Goal: Task Accomplishment & Management: Complete application form

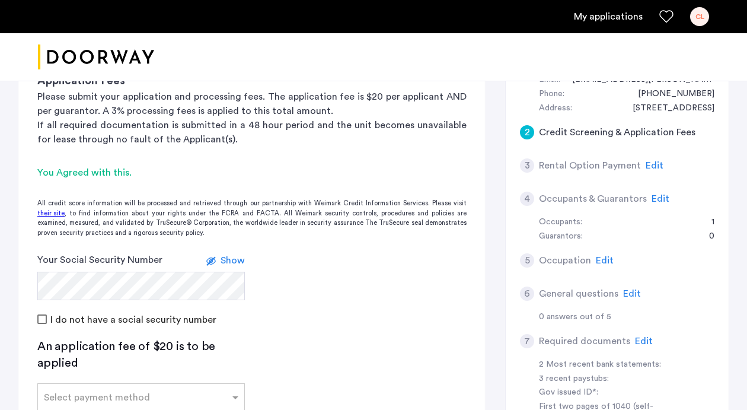
click at [424, 277] on form "Your Social Security Number Show I do not have a social security number" at bounding box center [251, 290] width 467 height 74
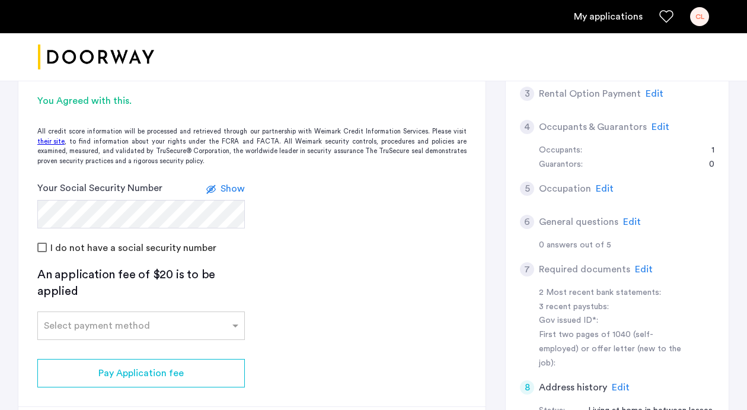
scroll to position [248, 0]
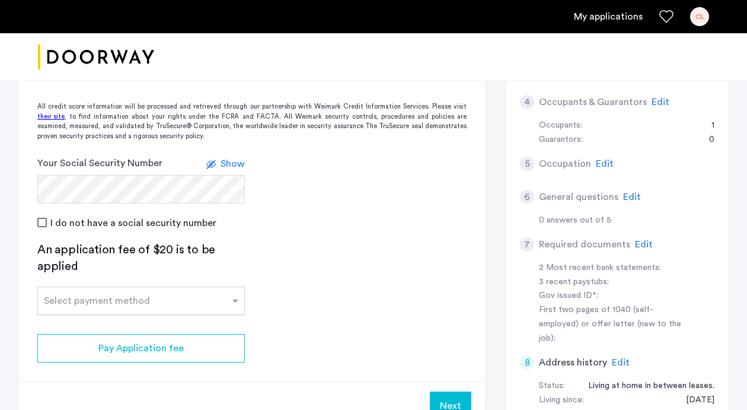
click at [171, 303] on div at bounding box center [141, 297] width 206 height 14
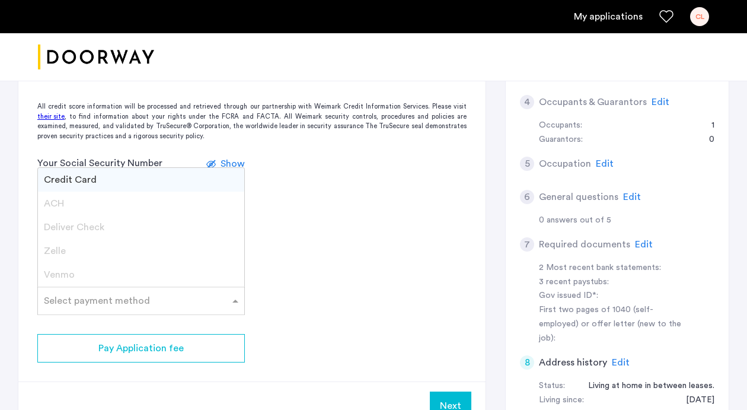
click at [172, 177] on div "Credit Card" at bounding box center [141, 180] width 206 height 24
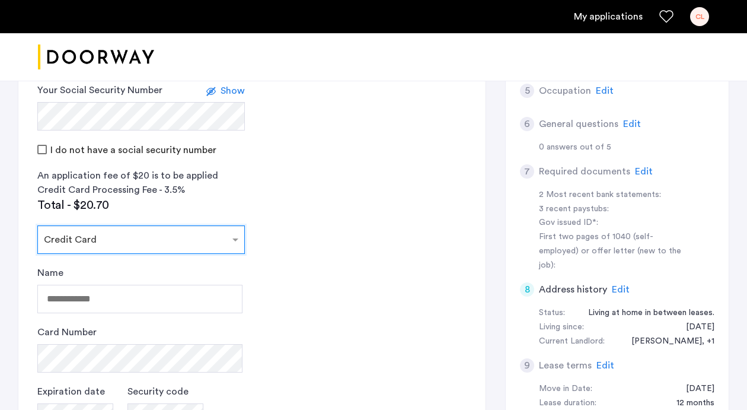
scroll to position [344, 0]
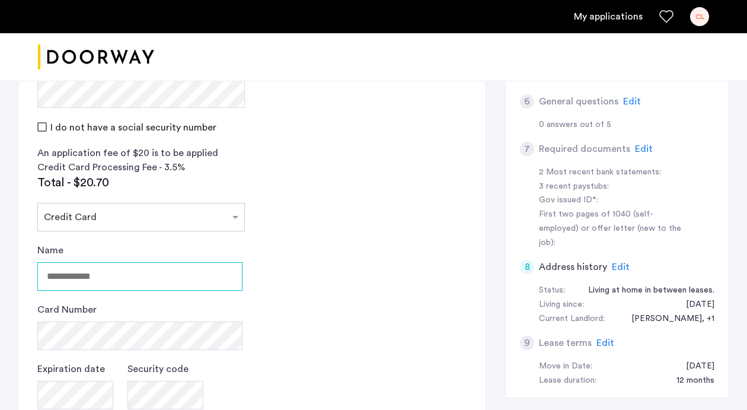
click at [132, 269] on input "Name" at bounding box center [139, 276] width 205 height 28
type input "**********"
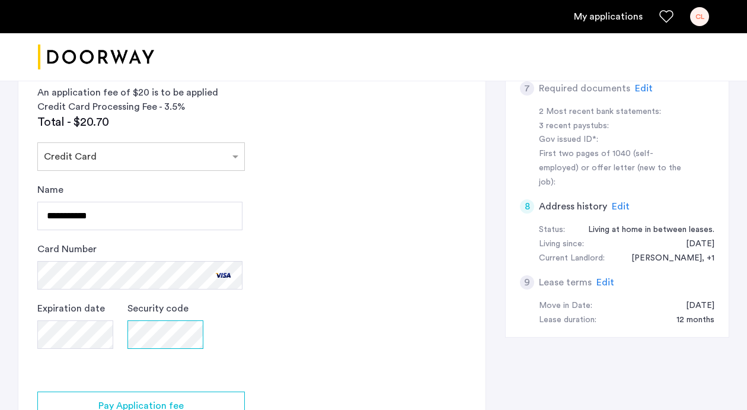
scroll to position [442, 0]
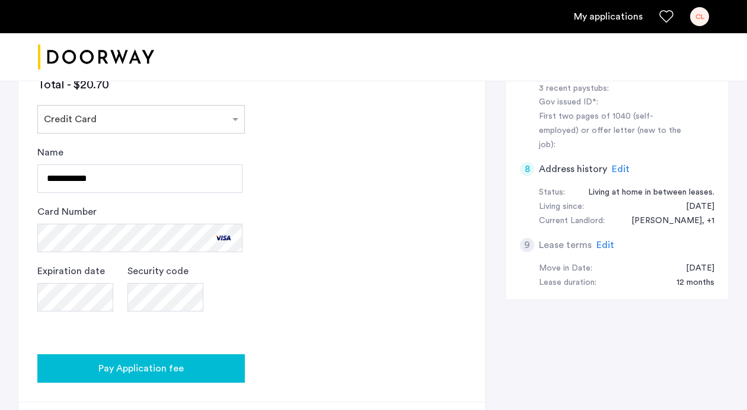
click at [226, 372] on div "Pay Application fee" at bounding box center [141, 368] width 189 height 14
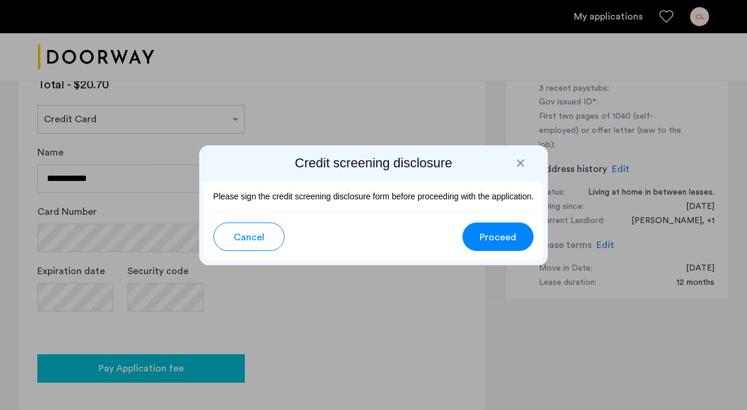
scroll to position [0, 0]
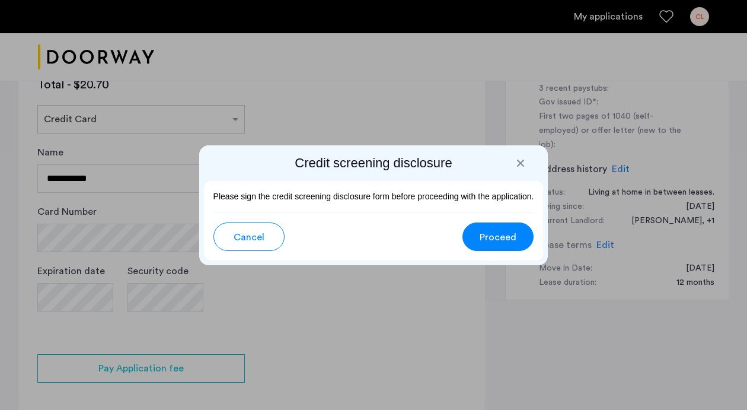
click at [502, 231] on span "Proceed" at bounding box center [498, 237] width 37 height 14
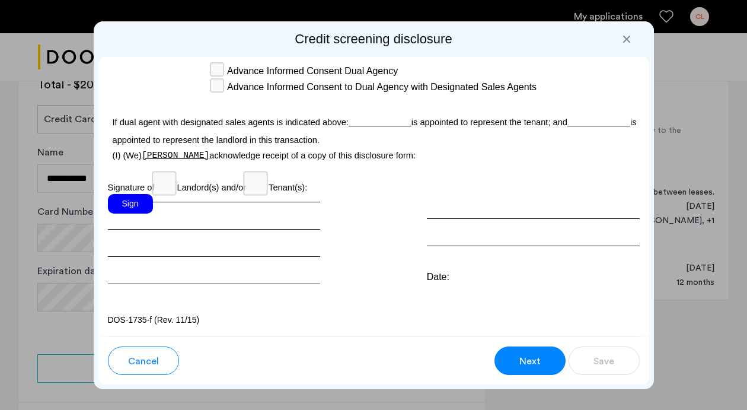
scroll to position [3730, 0]
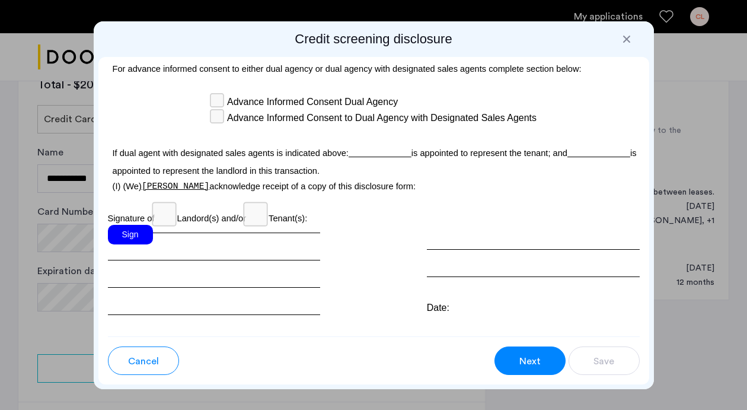
click at [127, 241] on div "Sign" at bounding box center [130, 235] width 45 height 20
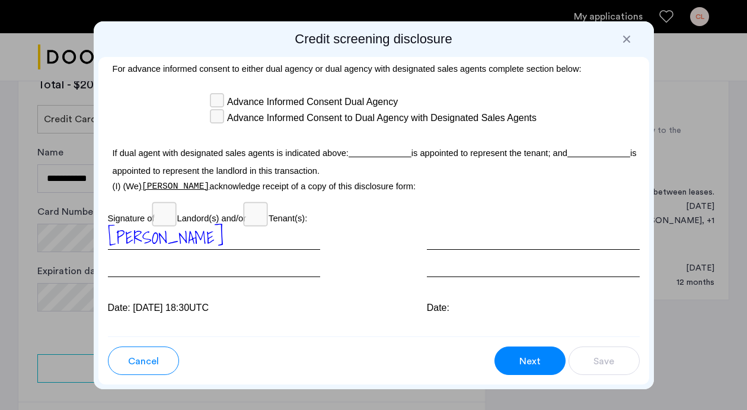
click at [535, 359] on span "Next" at bounding box center [529, 361] width 21 height 14
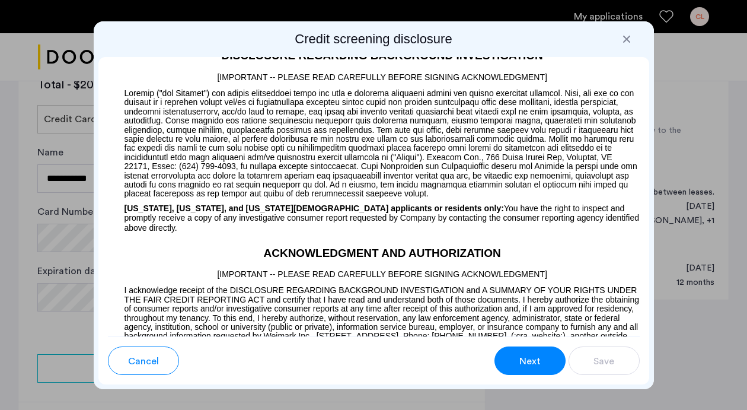
scroll to position [1001, 0]
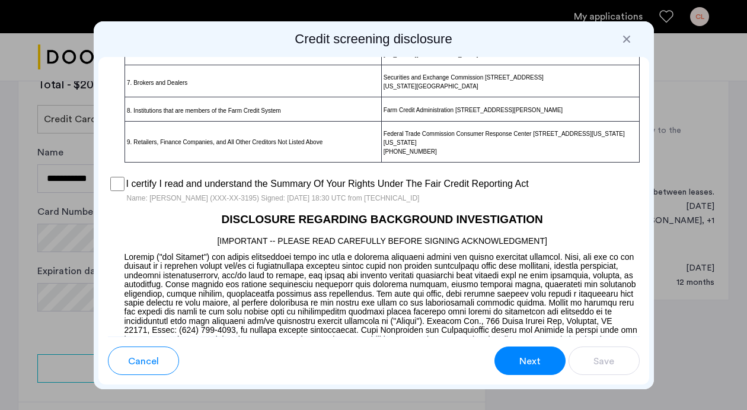
click at [536, 359] on span "Next" at bounding box center [529, 361] width 21 height 14
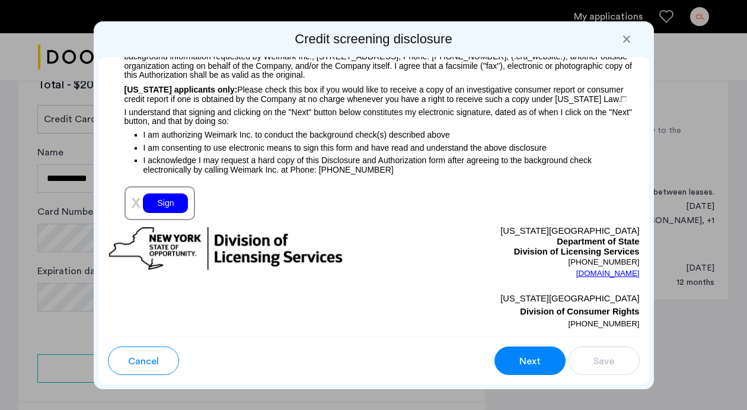
scroll to position [1454, 0]
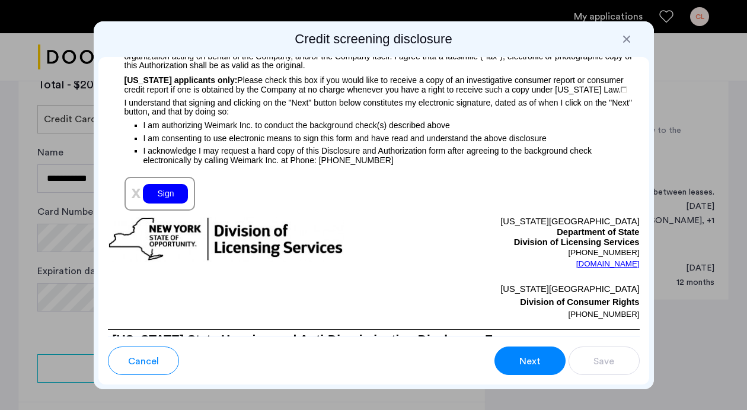
click at [165, 196] on div "Sign" at bounding box center [165, 194] width 45 height 20
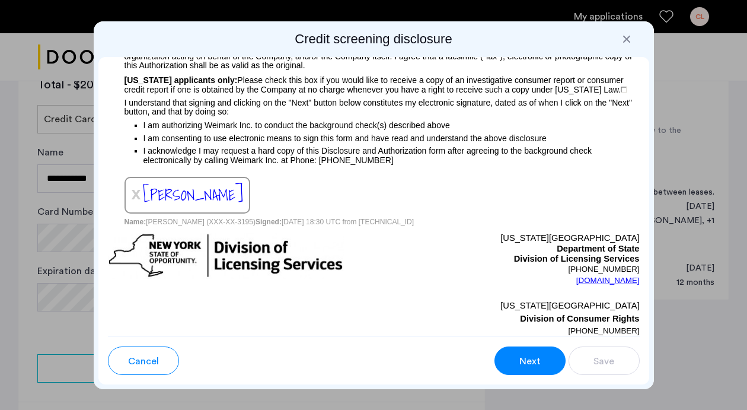
click at [542, 360] on button "Next" at bounding box center [529, 360] width 71 height 28
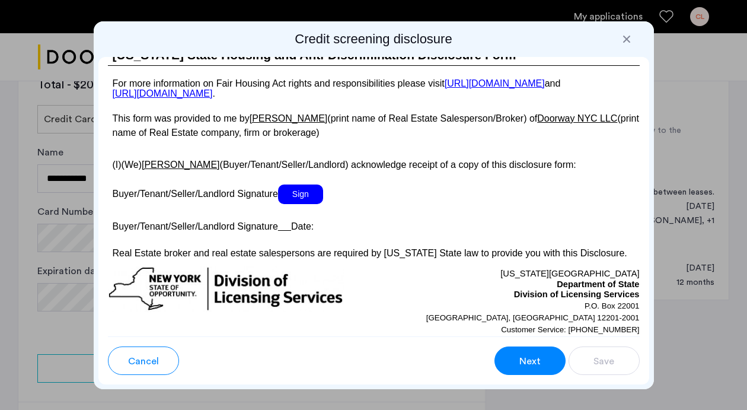
scroll to position [2354, 0]
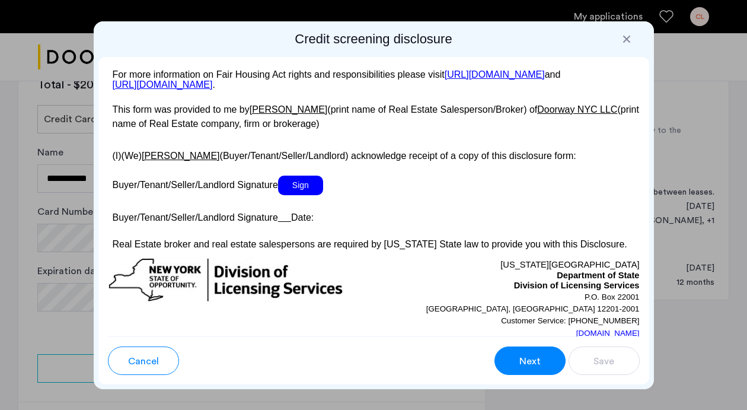
click at [304, 195] on span "Sign" at bounding box center [300, 185] width 45 height 20
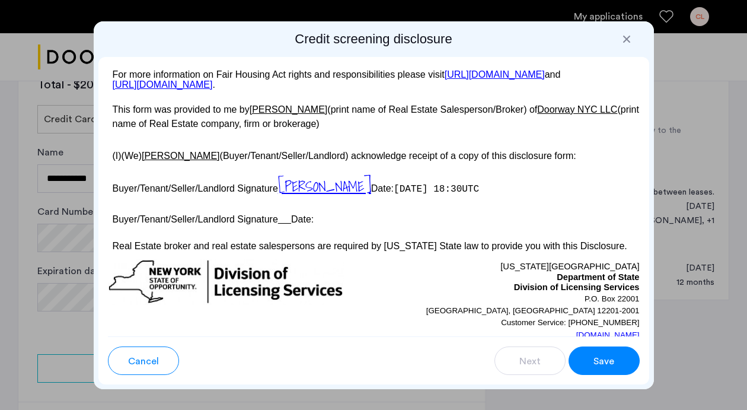
click at [593, 360] on span "Save" at bounding box center [603, 361] width 21 height 14
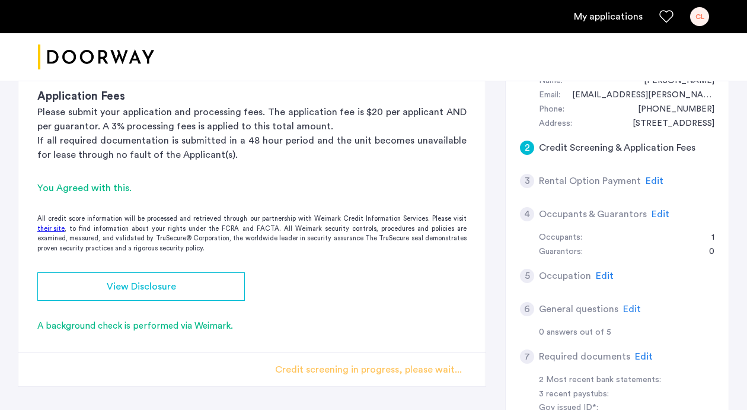
scroll to position [123, 0]
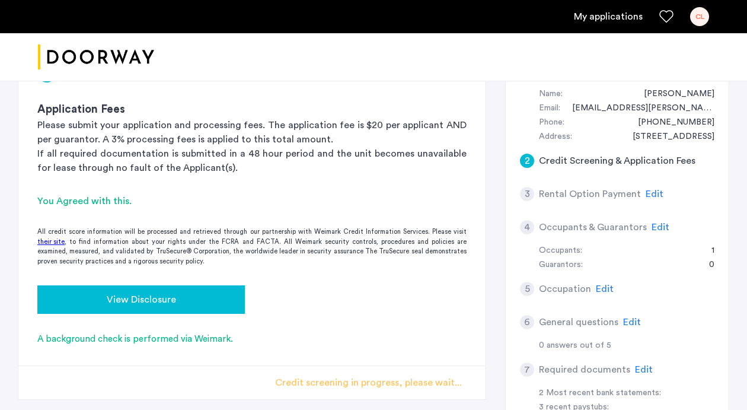
click at [213, 308] on button "View Disclosure" at bounding box center [141, 299] width 208 height 28
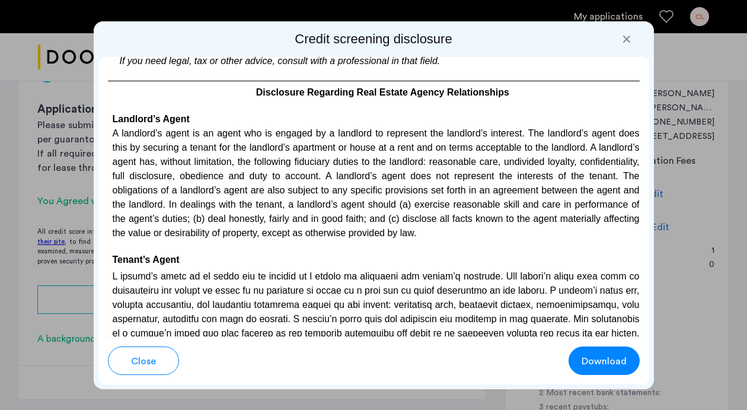
scroll to position [3085, 0]
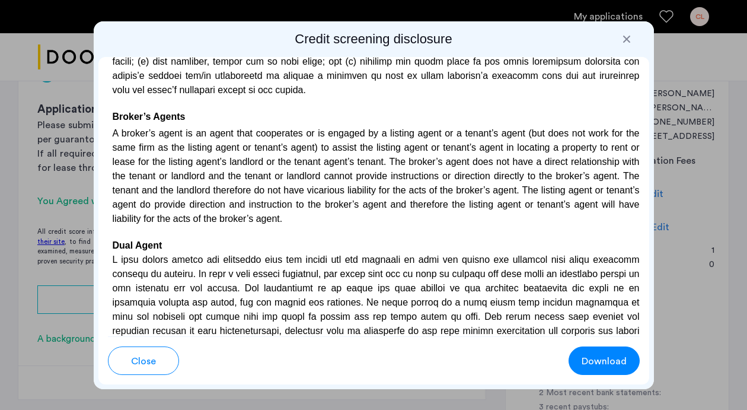
click at [127, 357] on button "Close" at bounding box center [143, 360] width 71 height 28
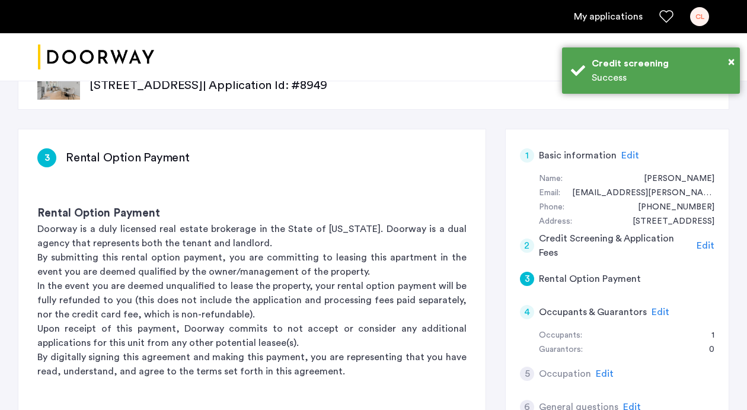
scroll to position [66, 0]
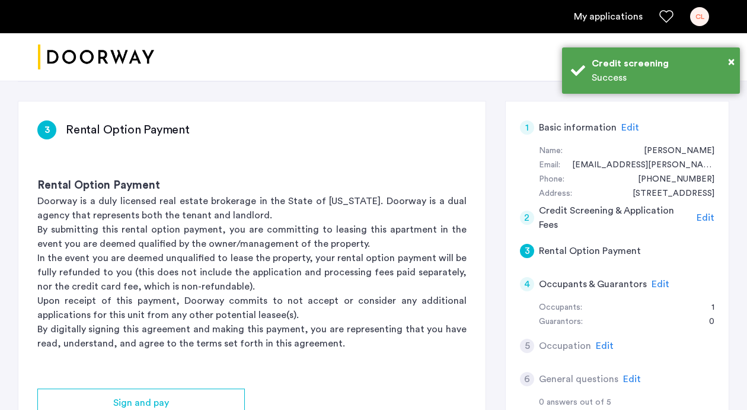
click at [607, 251] on h5 "Rental Option Payment" at bounding box center [590, 251] width 102 height 14
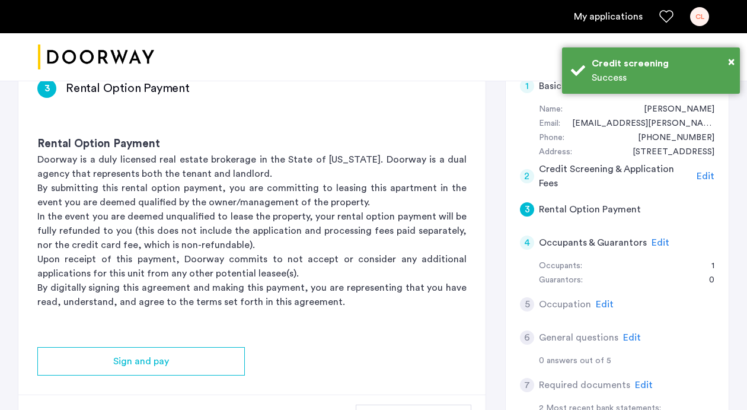
scroll to position [109, 0]
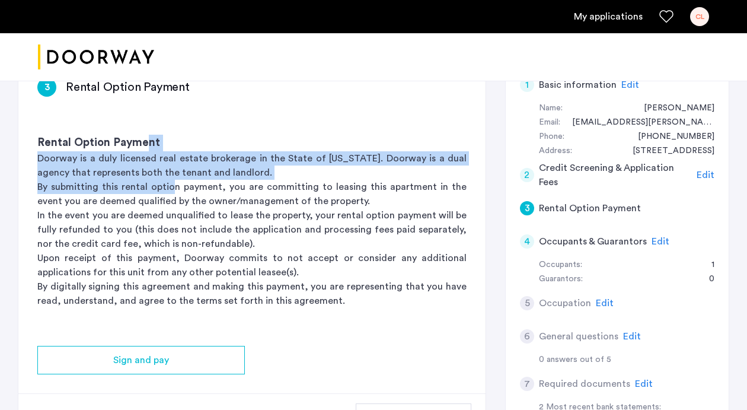
drag, startPoint x: 147, startPoint y: 150, endPoint x: 166, endPoint y: 194, distance: 47.8
click at [165, 192] on div "Rental Option Payment Doorway is a duly licensed real estate brokerage in the S…" at bounding box center [251, 221] width 467 height 211
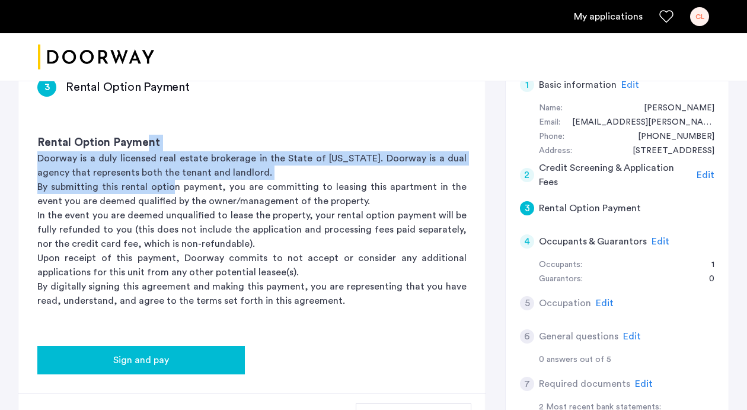
click at [208, 358] on div "Sign and pay" at bounding box center [141, 360] width 189 height 14
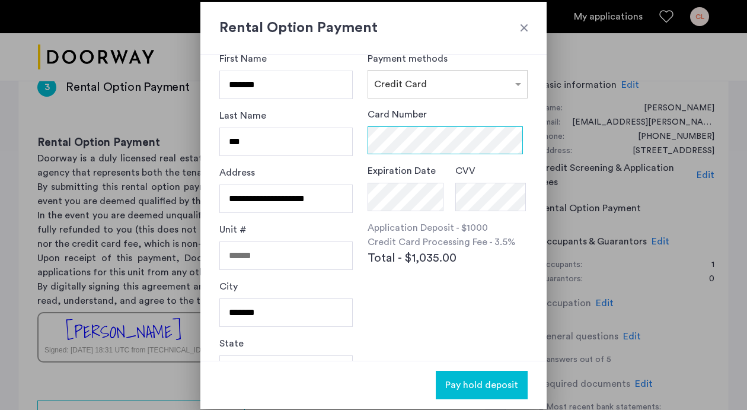
scroll to position [0, 0]
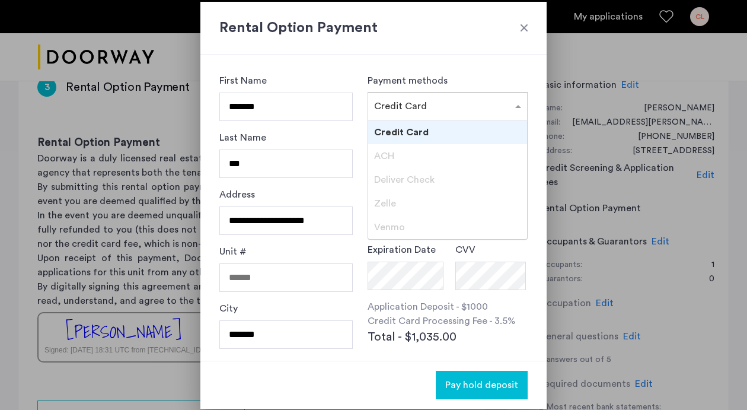
click at [435, 100] on input "text" at bounding box center [435, 104] width 123 height 8
click at [413, 157] on div "ACH" at bounding box center [447, 156] width 159 height 24
click at [406, 177] on span "Deliver Check" at bounding box center [404, 179] width 60 height 9
click at [405, 133] on span "Credit Card" at bounding box center [401, 131] width 55 height 9
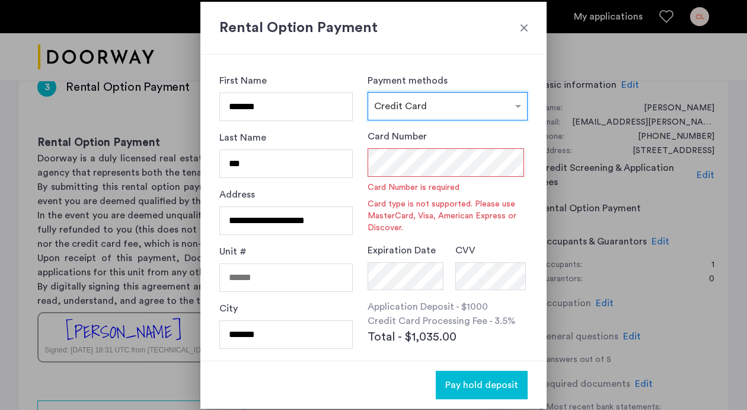
click at [427, 105] on input "text" at bounding box center [435, 104] width 123 height 8
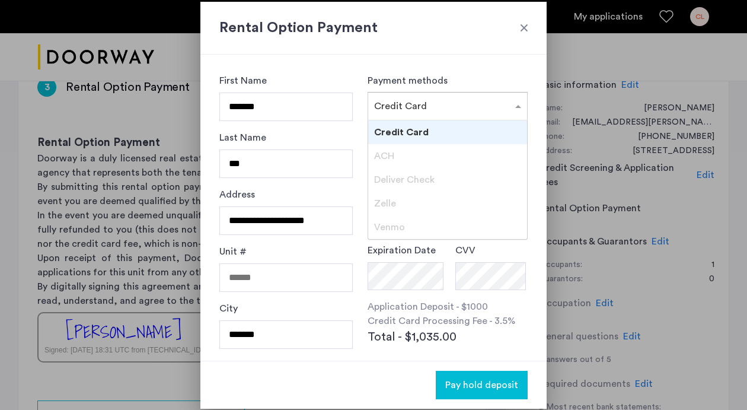
click at [403, 187] on div "Deliver Check" at bounding box center [447, 180] width 159 height 24
click at [440, 71] on div "**********" at bounding box center [373, 208] width 346 height 306
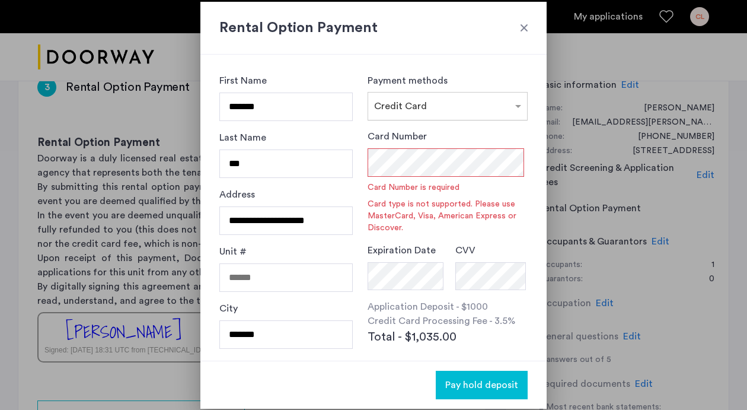
click at [436, 107] on input "text" at bounding box center [435, 104] width 123 height 8
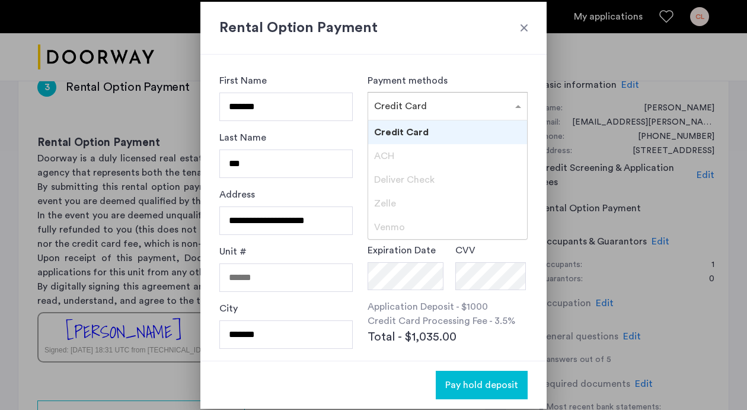
click at [307, 186] on div "Last Name ***" at bounding box center [285, 158] width 133 height 57
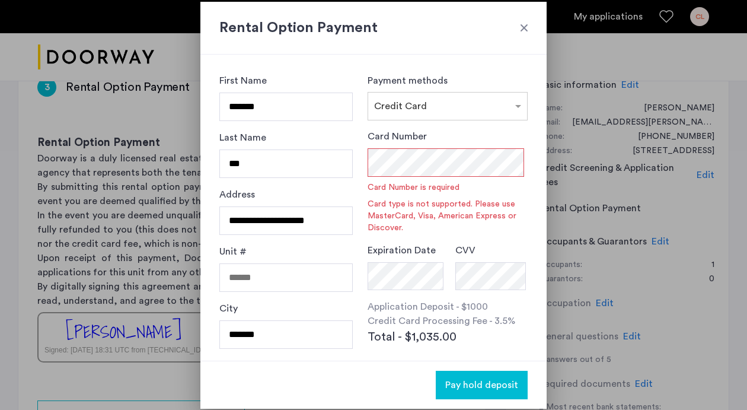
scroll to position [32, 0]
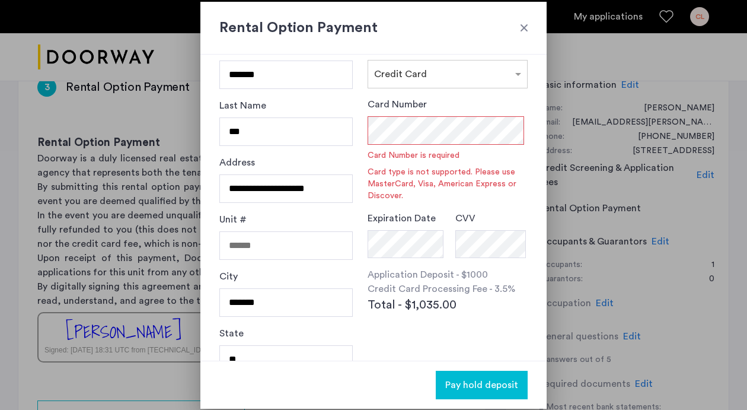
click at [454, 106] on div "Card Number Card Number is required Card type is not supported. Please use Mast…" at bounding box center [448, 149] width 160 height 104
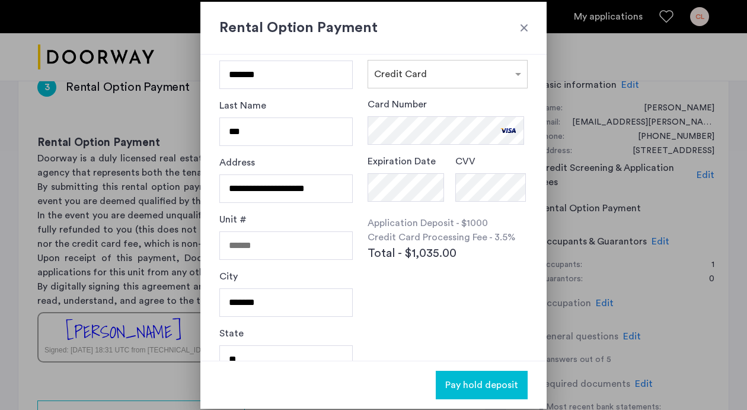
click at [417, 302] on div "Card Number Expiration Date CVV Application Deposit - $1000 Credit Card Process…" at bounding box center [448, 206] width 160 height 218
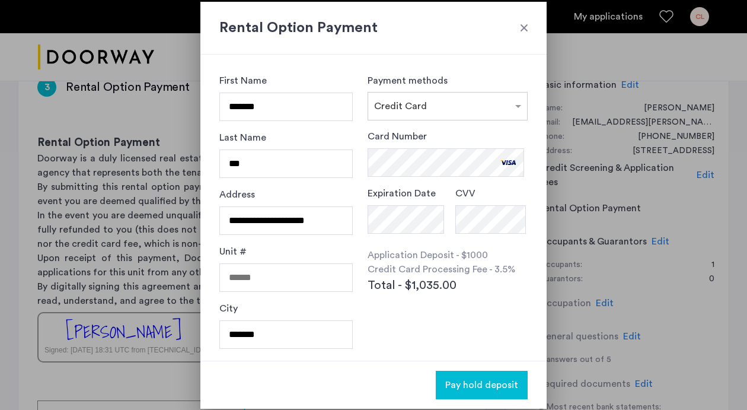
scroll to position [111, 0]
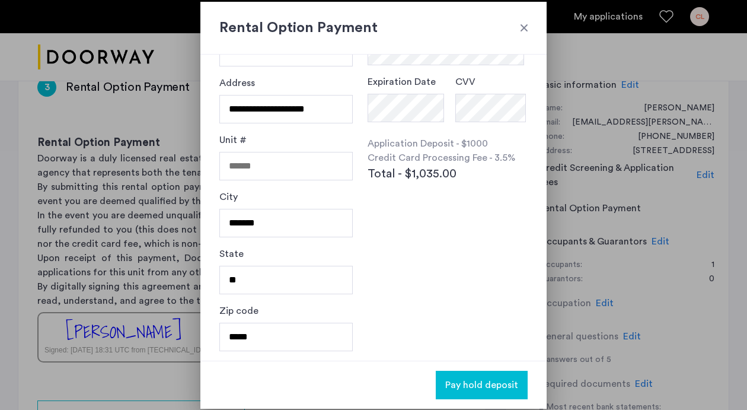
click at [483, 384] on span "Pay hold deposit" at bounding box center [481, 385] width 73 height 14
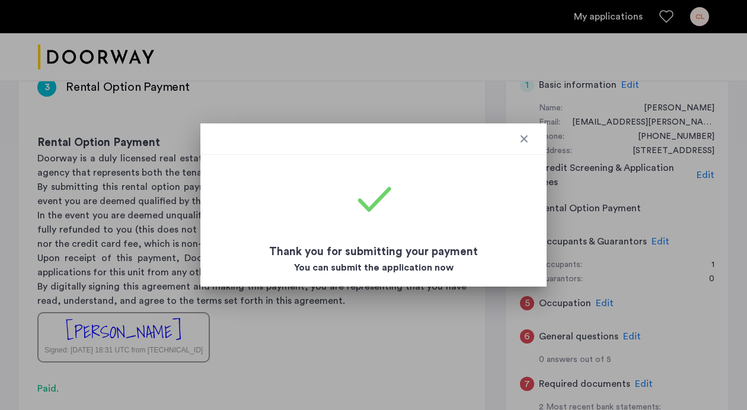
click at [521, 138] on div at bounding box center [524, 139] width 12 height 12
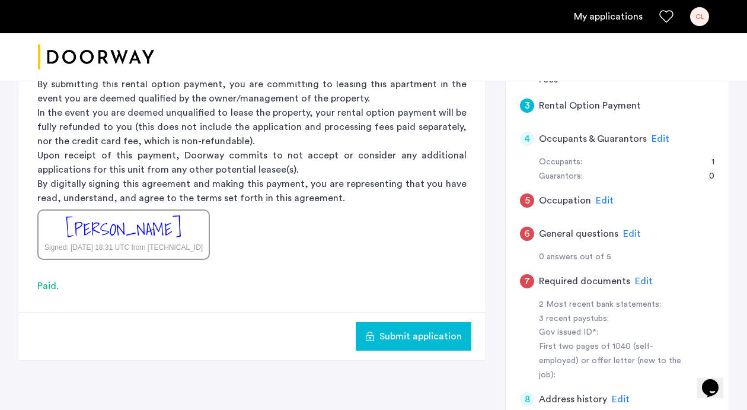
scroll to position [213, 0]
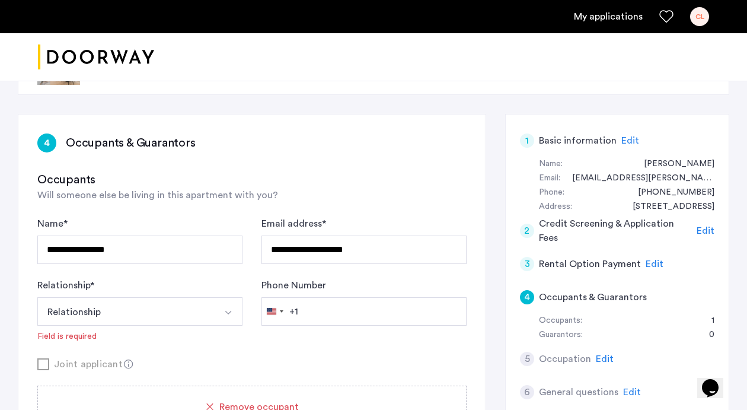
scroll to position [55, 0]
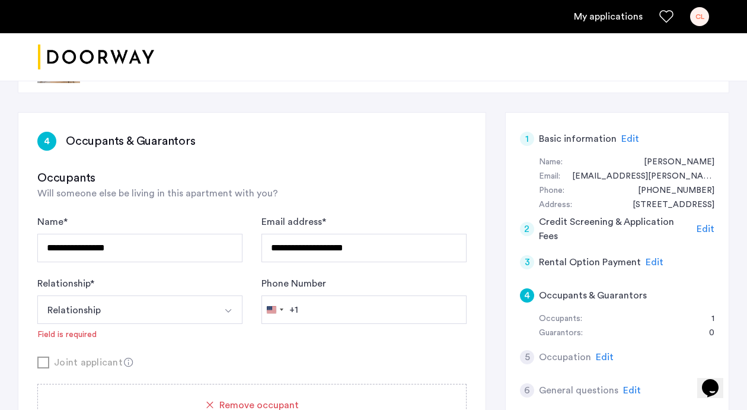
click at [647, 263] on span "Edit" at bounding box center [655, 261] width 18 height 9
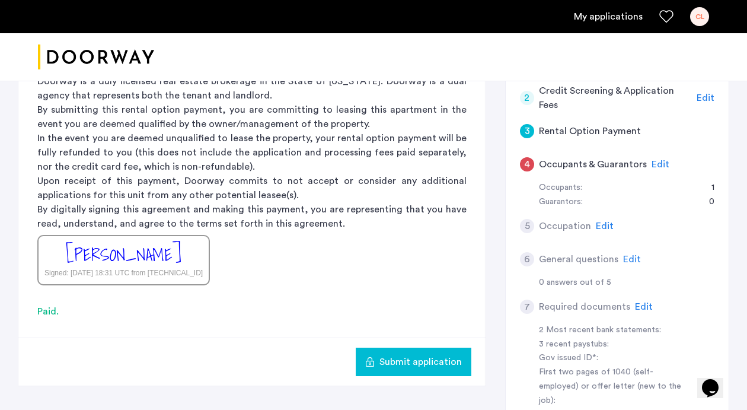
scroll to position [187, 0]
click at [657, 164] on span "Edit" at bounding box center [661, 163] width 18 height 9
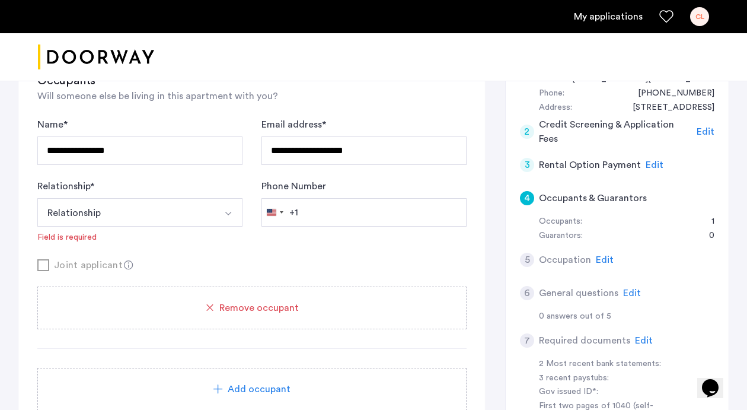
scroll to position [147, 0]
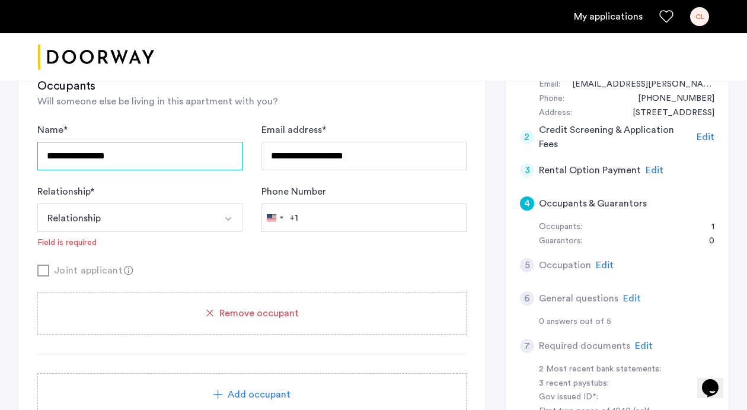
click at [185, 161] on input "**********" at bounding box center [139, 156] width 205 height 28
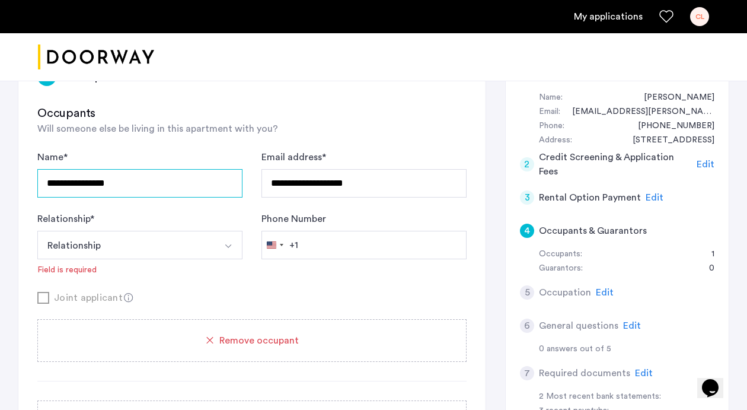
scroll to position [115, 0]
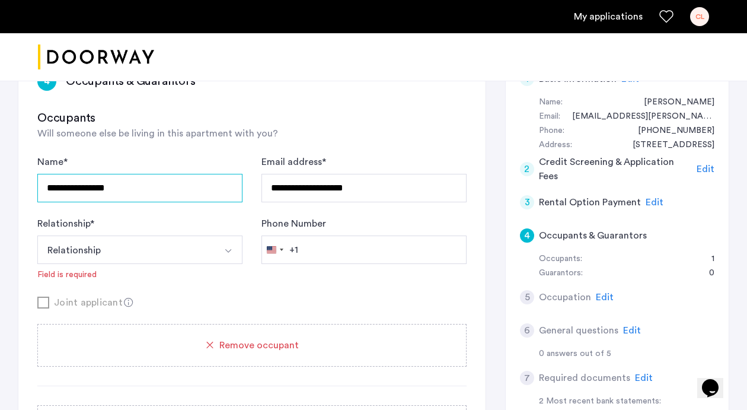
type input "*"
type input "**********"
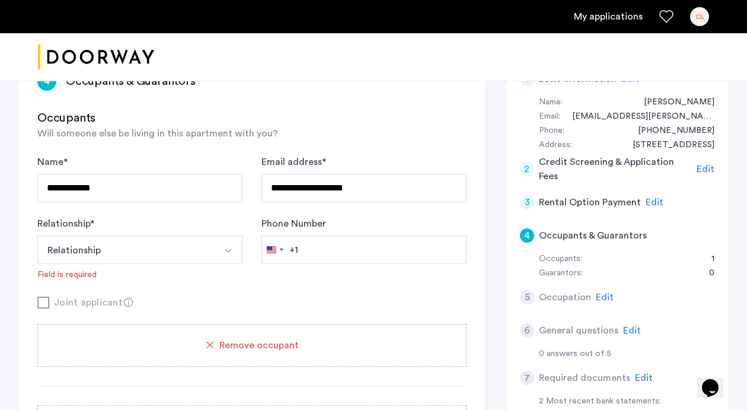
click at [191, 245] on button "Relationship" at bounding box center [125, 249] width 177 height 28
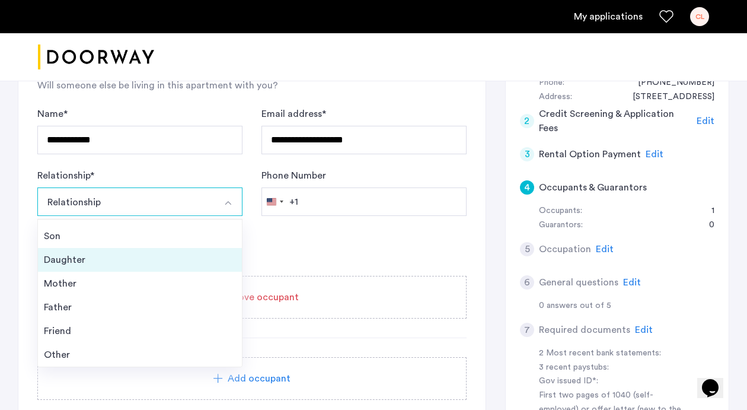
scroll to position [168, 0]
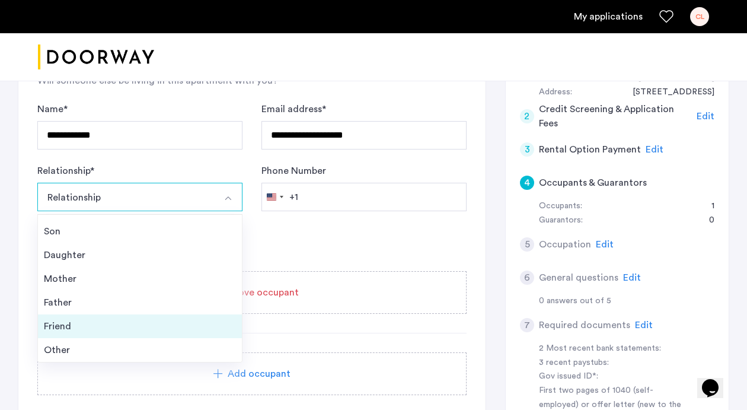
click at [161, 334] on li "Friend" at bounding box center [140, 326] width 204 height 24
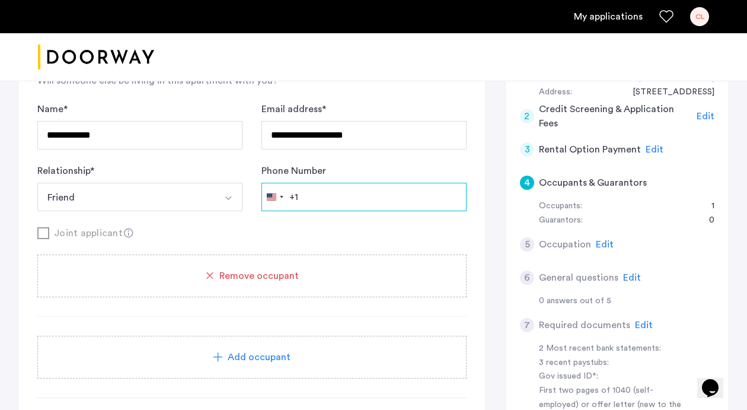
click at [339, 205] on input "Phone Number" at bounding box center [363, 197] width 205 height 28
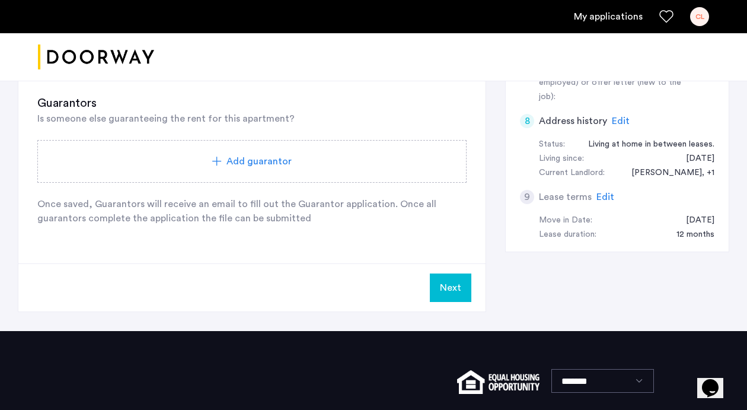
scroll to position [498, 0]
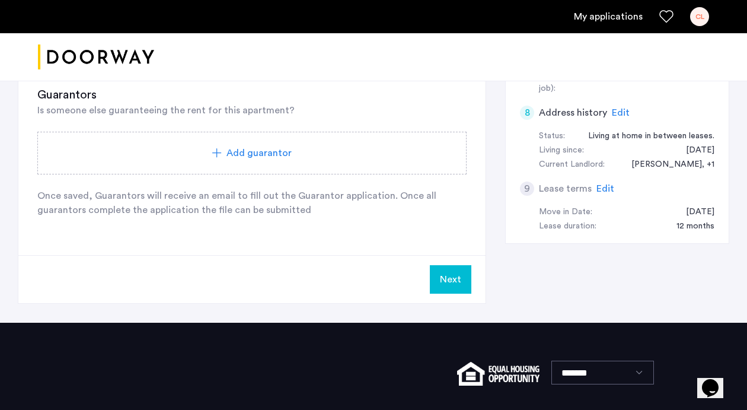
type input "**********"
click at [464, 280] on button "Next" at bounding box center [451, 279] width 42 height 28
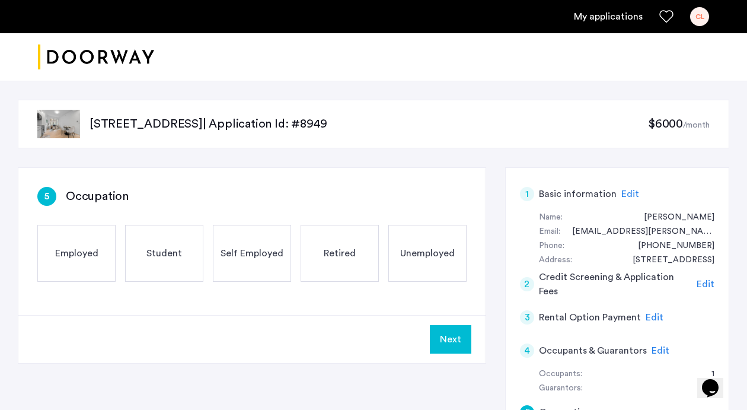
click at [103, 271] on div "Employed" at bounding box center [76, 253] width 78 height 57
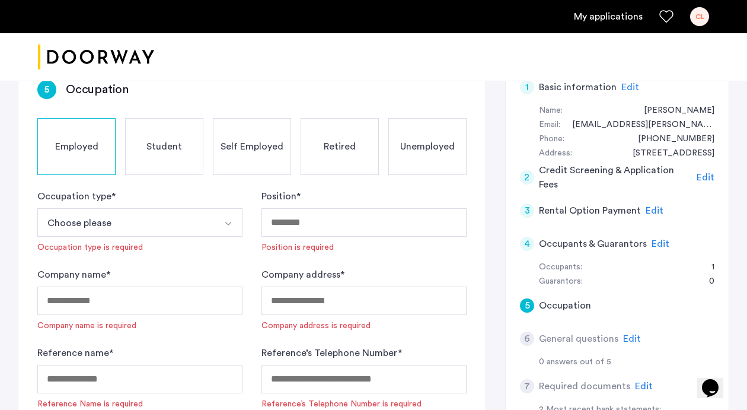
scroll to position [125, 0]
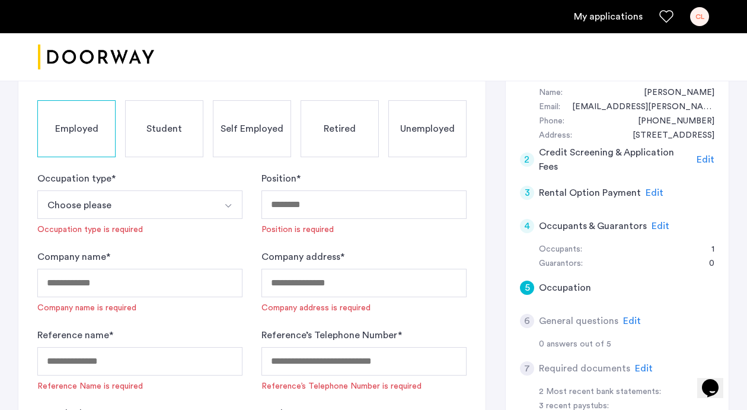
click at [101, 210] on button "Choose please" at bounding box center [125, 204] width 177 height 28
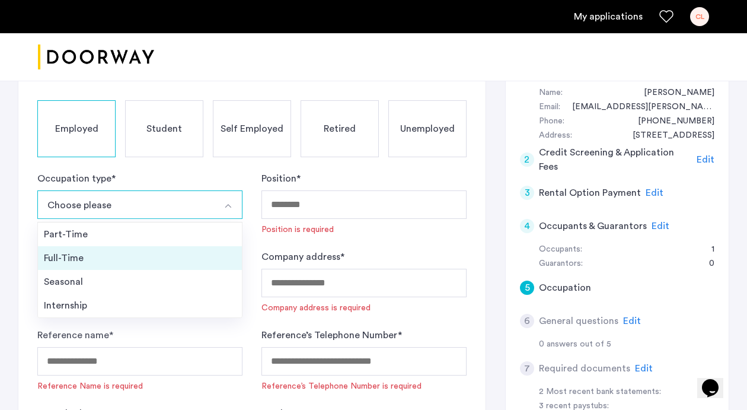
click at [103, 257] on div "Full-Time" at bounding box center [140, 258] width 192 height 14
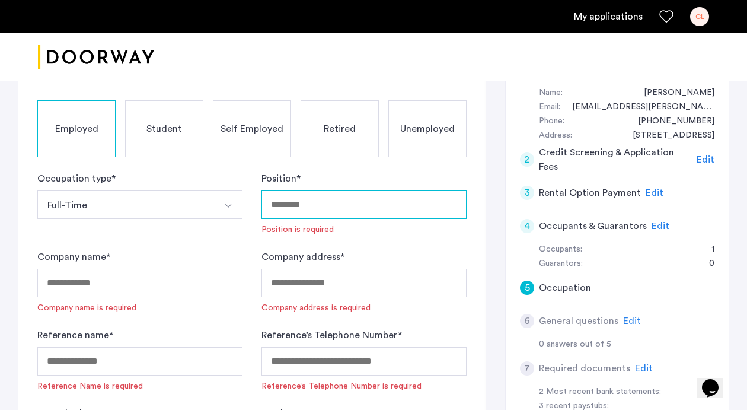
click at [322, 196] on input "Position *" at bounding box center [363, 204] width 205 height 28
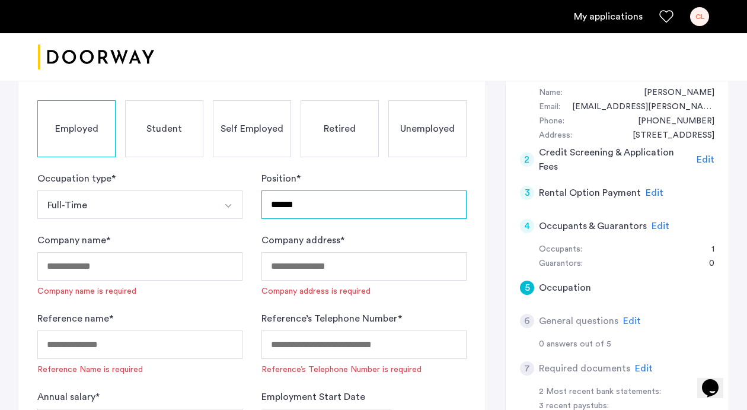
type input "******"
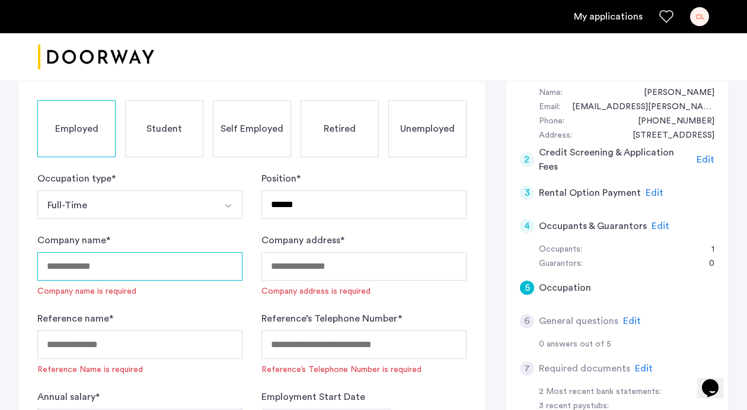
click at [138, 268] on input "Company name *" at bounding box center [139, 266] width 205 height 28
type input "**********"
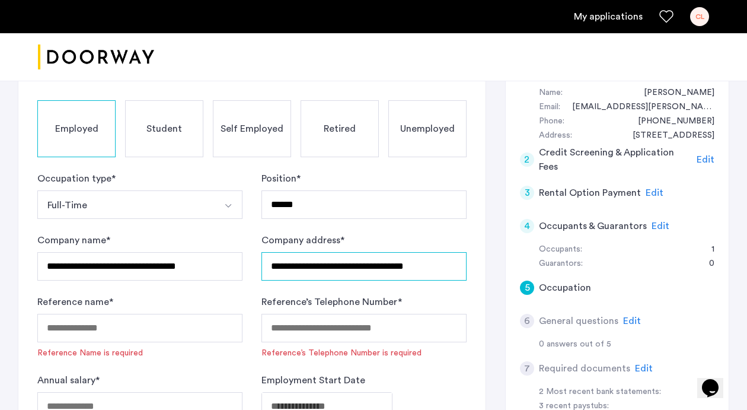
type input "**********"
click at [180, 344] on div "Reference name * Reference Name is required" at bounding box center [139, 327] width 205 height 64
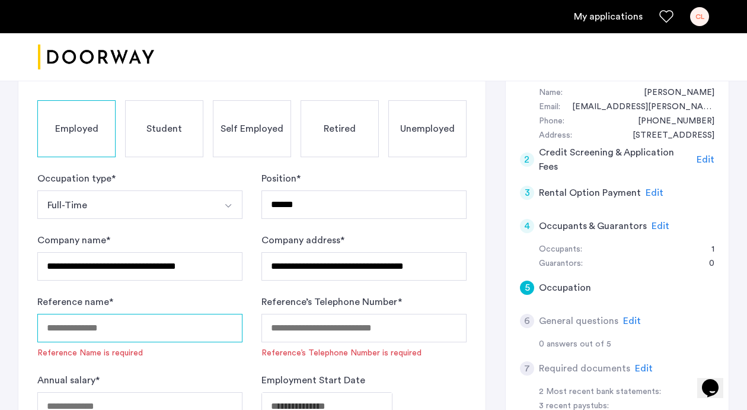
click at [189, 332] on input "Reference name *" at bounding box center [139, 328] width 205 height 28
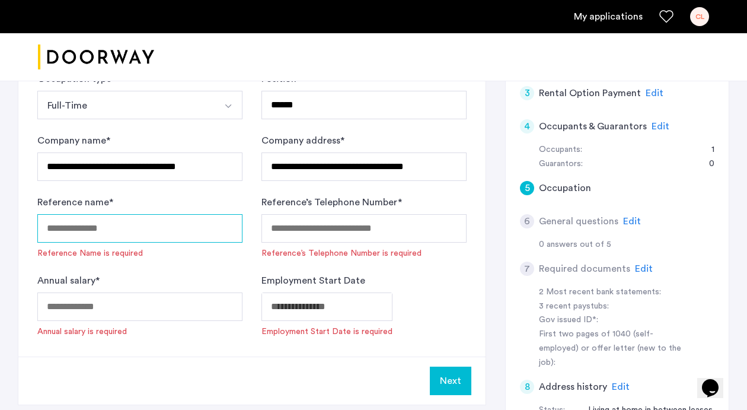
scroll to position [225, 0]
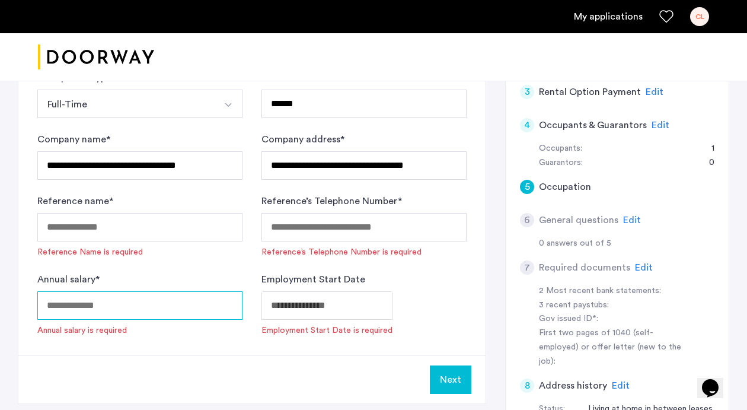
click at [201, 308] on input "Annual salary *" at bounding box center [139, 305] width 205 height 28
type input "******"
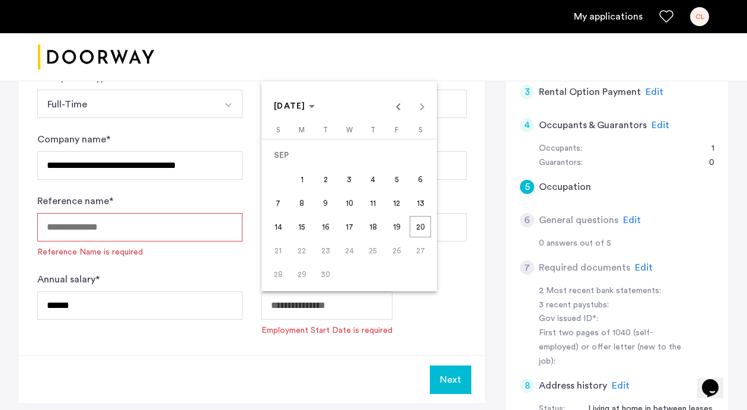
click at [421, 228] on span "20" at bounding box center [420, 226] width 21 height 21
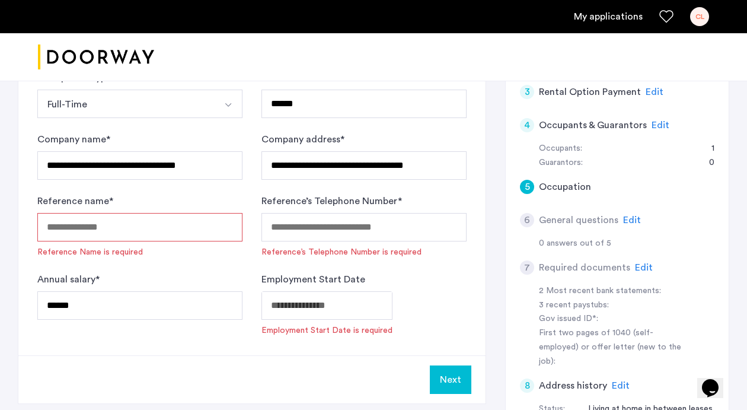
type input "**********"
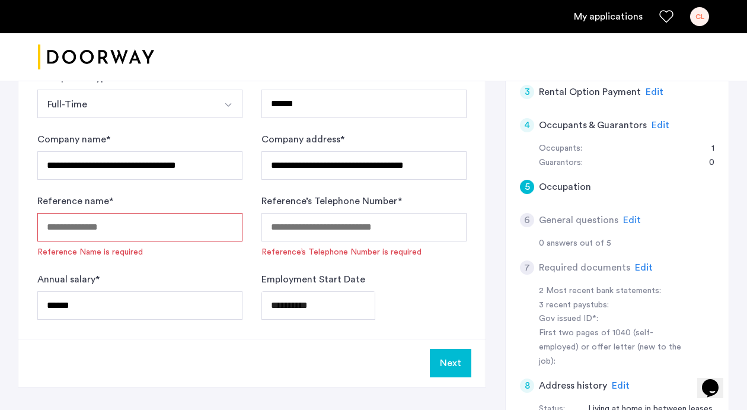
click at [185, 225] on input "Reference name *" at bounding box center [139, 227] width 205 height 28
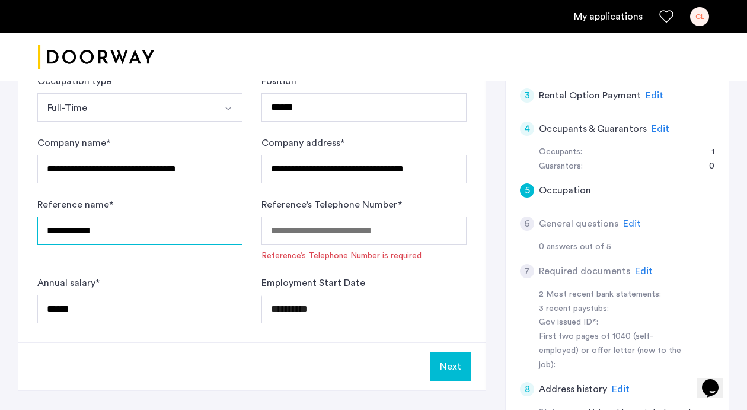
type input "**********"
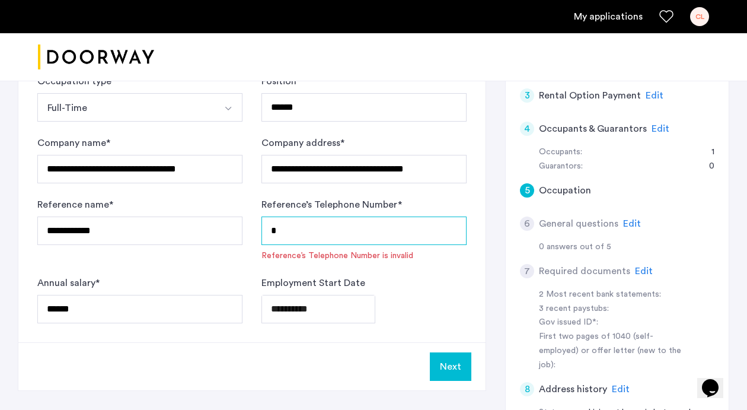
paste input "**********"
click at [306, 234] on input "**********" at bounding box center [363, 230] width 205 height 28
click at [288, 226] on input "**********" at bounding box center [363, 230] width 205 height 28
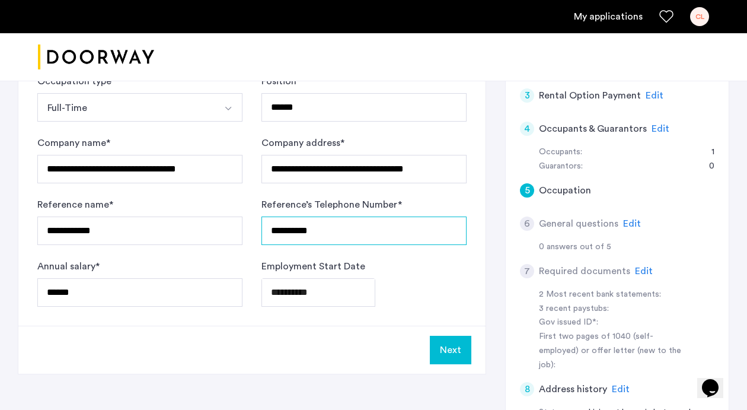
type input "**********"
click at [450, 359] on button "Next" at bounding box center [451, 350] width 42 height 28
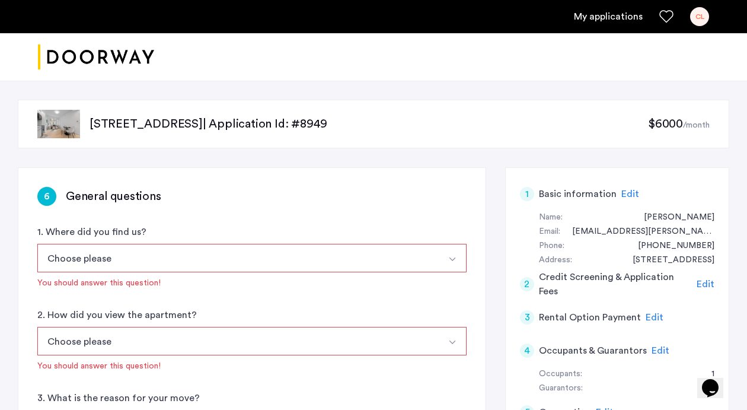
scroll to position [39, 0]
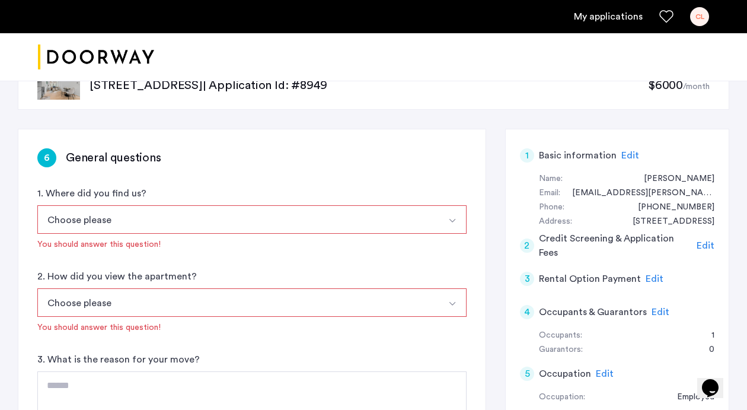
click at [206, 211] on button "Choose please" at bounding box center [237, 219] width 401 height 28
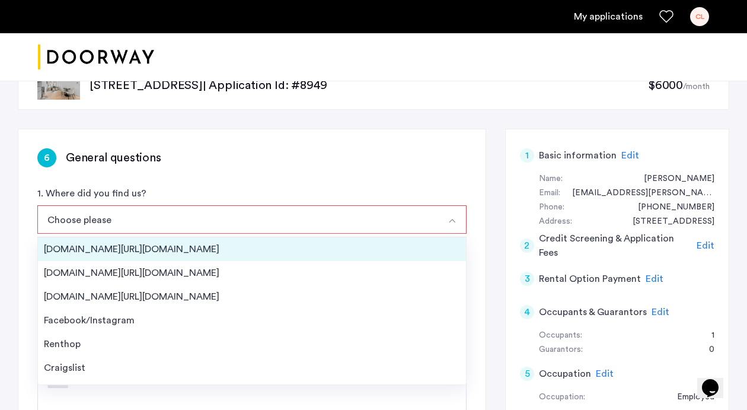
click at [200, 248] on div "[DOMAIN_NAME][URL][DOMAIN_NAME]" at bounding box center [252, 249] width 416 height 14
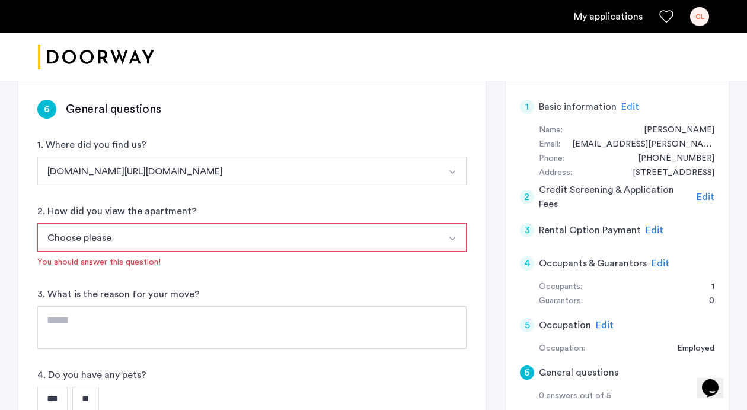
scroll to position [91, 0]
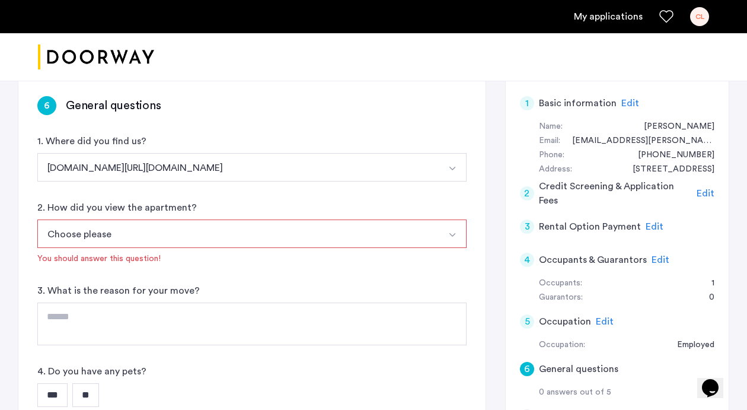
click at [198, 232] on button "Choose please" at bounding box center [237, 233] width 401 height 28
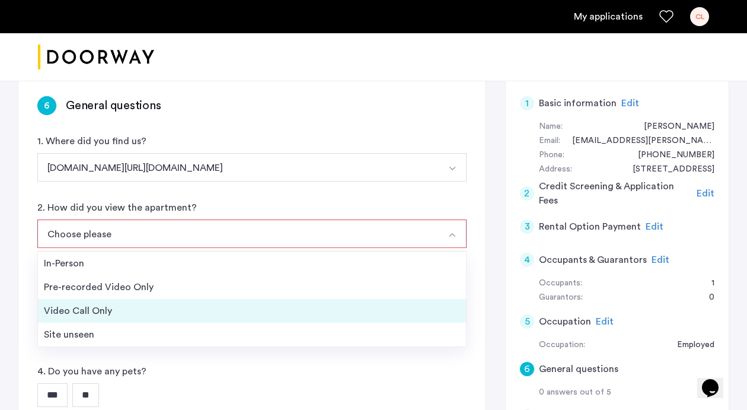
click at [198, 304] on div "Video Call Only" at bounding box center [252, 311] width 416 height 14
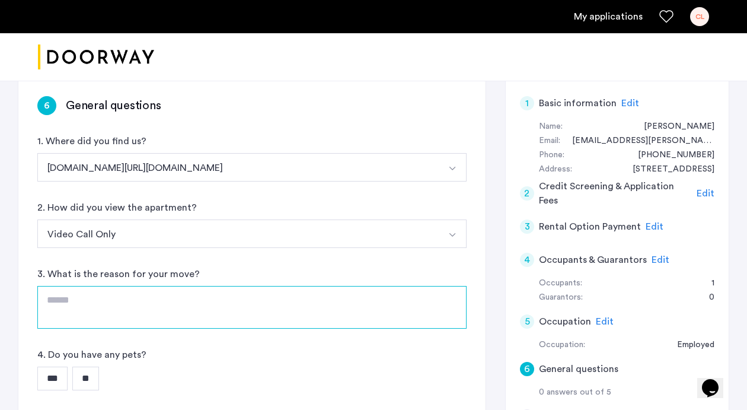
click at [198, 304] on textarea at bounding box center [251, 307] width 429 height 43
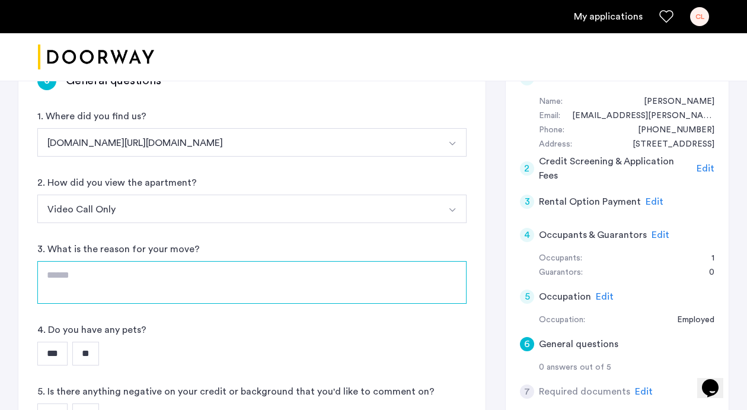
scroll to position [126, 0]
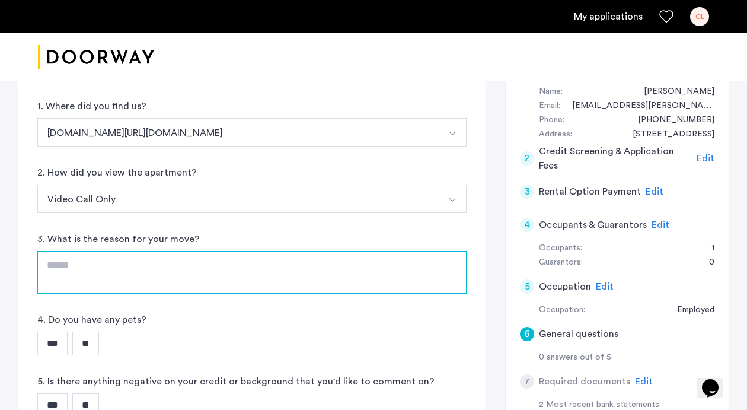
type textarea "*"
type textarea "**********"
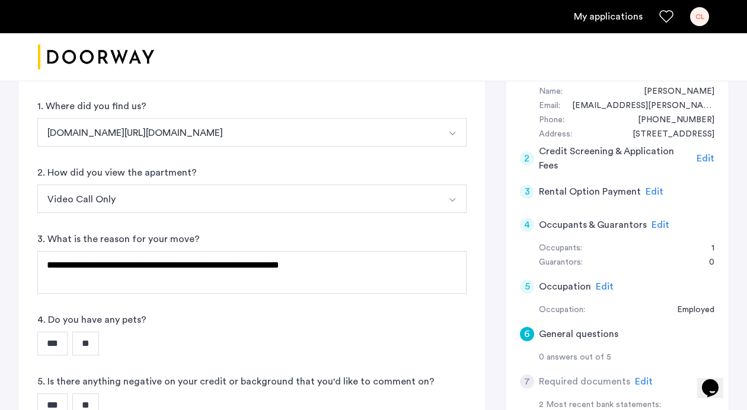
click at [90, 343] on input "**" at bounding box center [85, 343] width 27 height 24
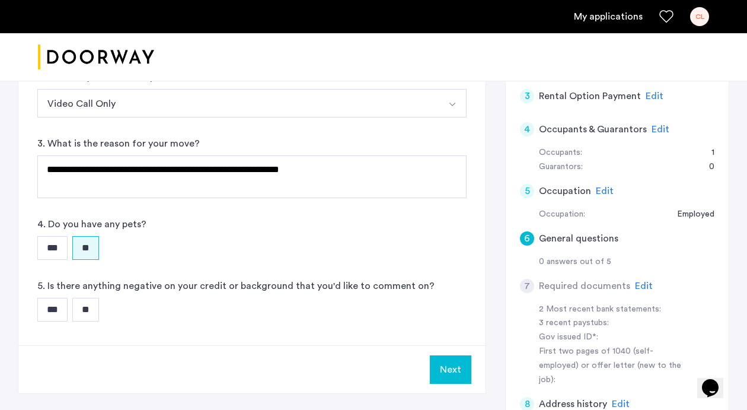
scroll to position [222, 0]
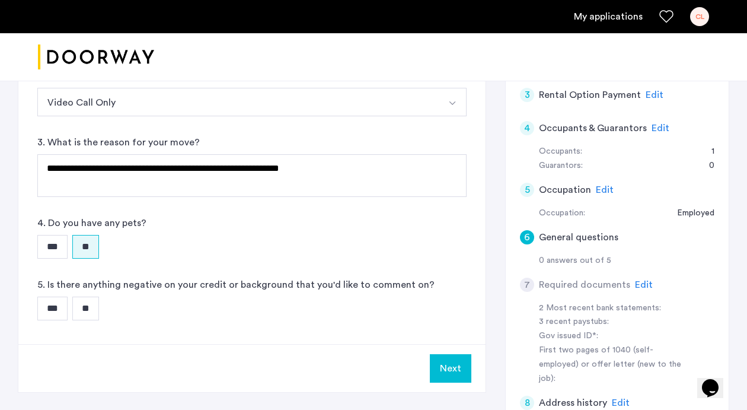
click at [93, 314] on input "**" at bounding box center [85, 308] width 27 height 24
click at [454, 368] on button "Next" at bounding box center [451, 368] width 42 height 28
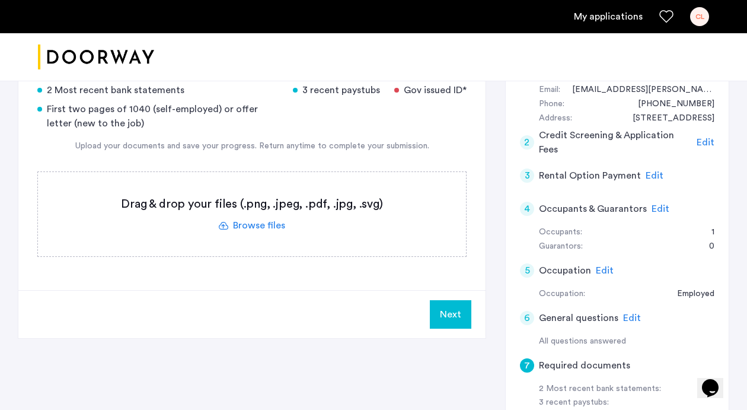
scroll to position [99, 0]
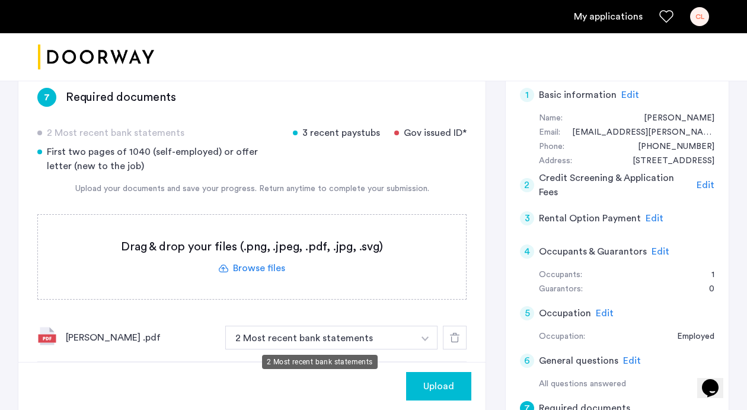
click at [360, 344] on button "2 Most recent bank statements" at bounding box center [319, 337] width 189 height 24
click at [399, 334] on button "2 Most recent bank statements" at bounding box center [319, 337] width 189 height 24
click at [435, 334] on button "button" at bounding box center [425, 337] width 24 height 24
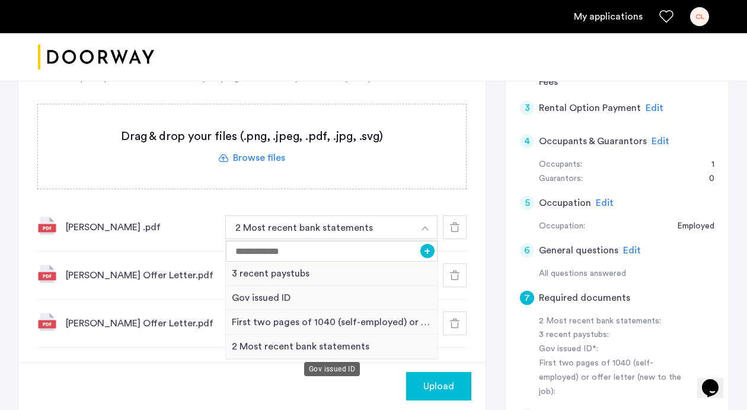
scroll to position [214, 0]
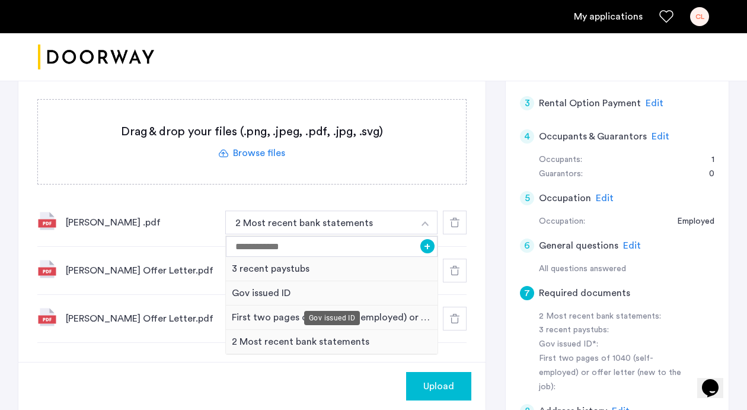
click at [356, 287] on div "Gov issued ID" at bounding box center [332, 293] width 212 height 24
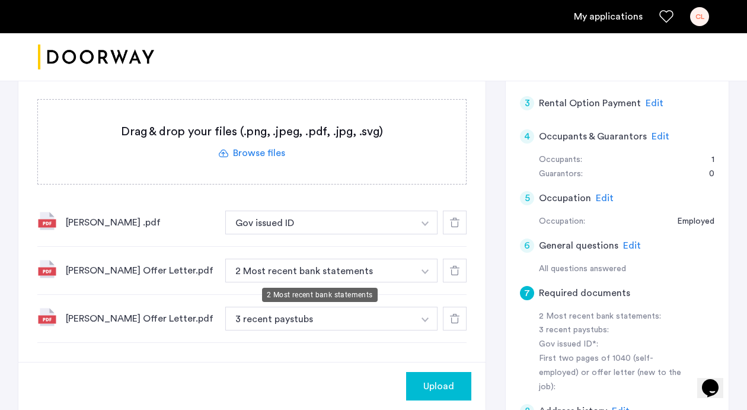
click at [354, 278] on button "2 Most recent bank statements" at bounding box center [319, 270] width 189 height 24
click at [420, 270] on button "button" at bounding box center [425, 270] width 24 height 24
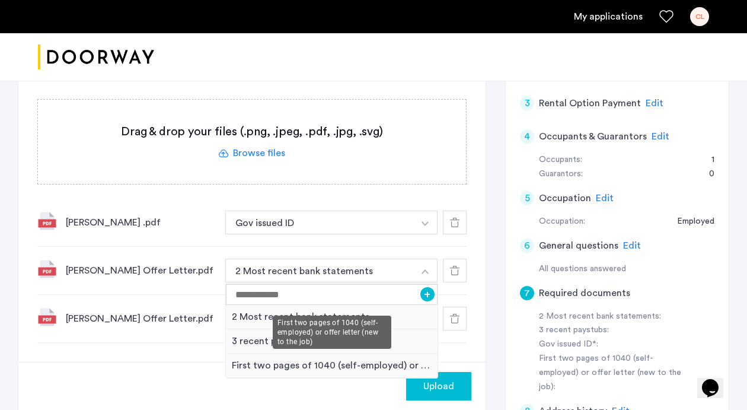
click at [369, 368] on div "First two pages of 1040 (self-employed) or offer letter (new to the job)" at bounding box center [332, 365] width 212 height 24
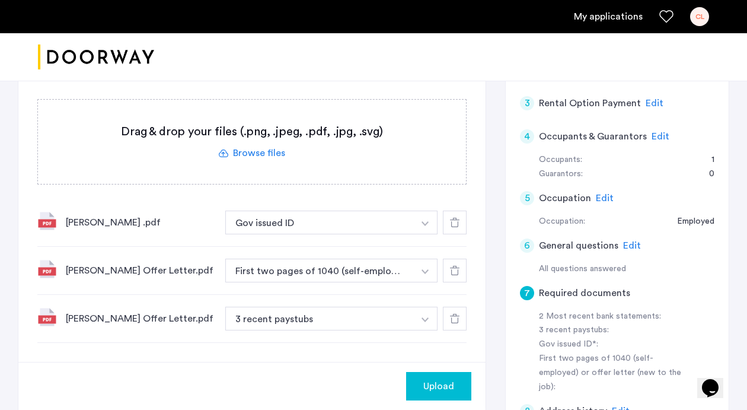
click at [453, 314] on use at bounding box center [454, 318] width 9 height 9
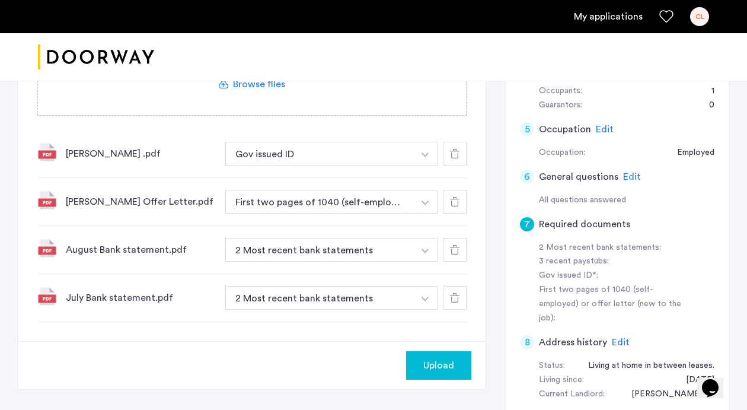
scroll to position [284, 0]
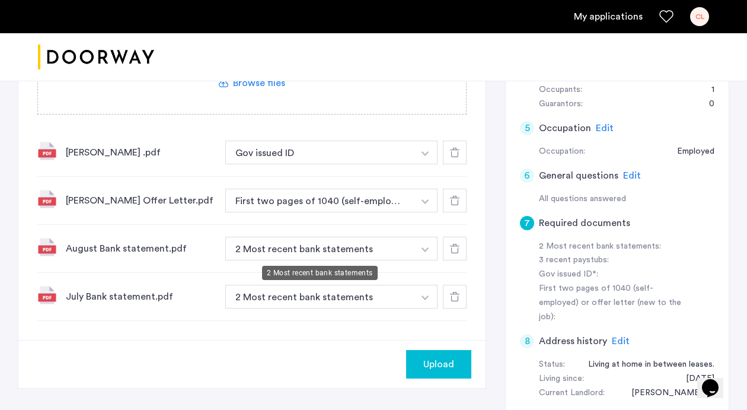
click at [270, 251] on button "2 Most recent bank statements" at bounding box center [319, 249] width 189 height 24
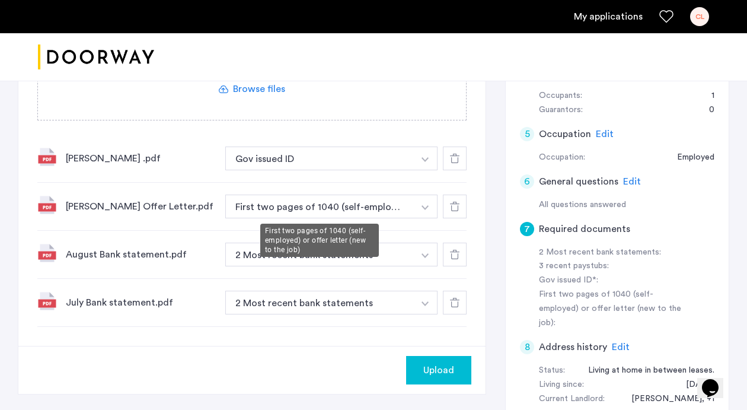
click at [338, 201] on button "First two pages of 1040 (self-employed) or offer letter (new to the job)" at bounding box center [319, 206] width 189 height 24
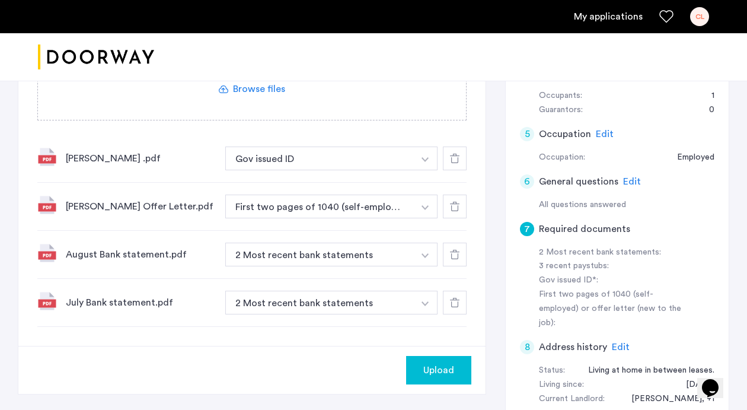
click at [428, 208] on img "button" at bounding box center [425, 207] width 7 height 5
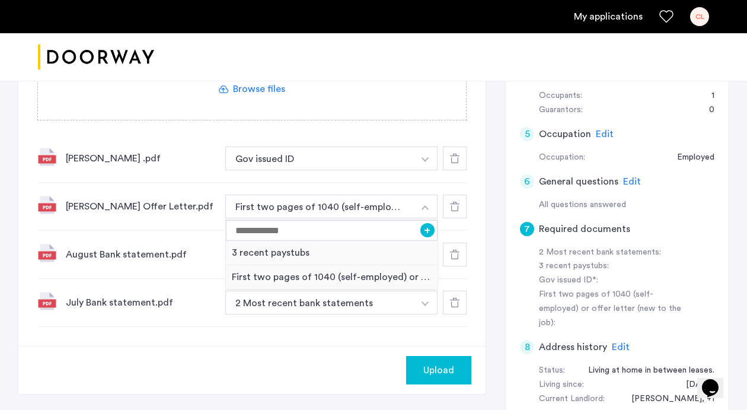
click at [420, 205] on button "button" at bounding box center [425, 206] width 24 height 24
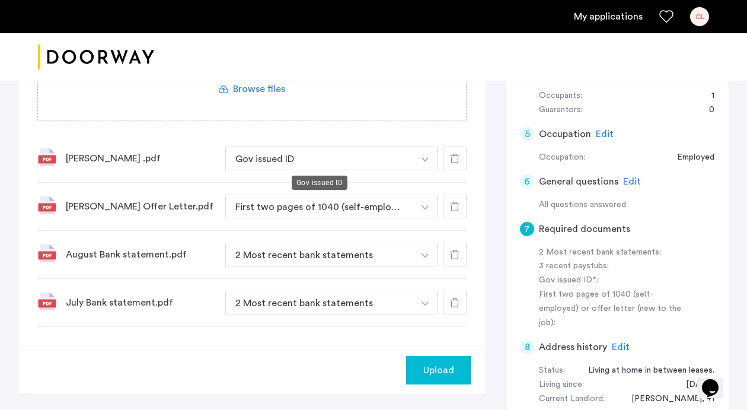
click at [405, 159] on button "Gov issued ID" at bounding box center [319, 158] width 189 height 24
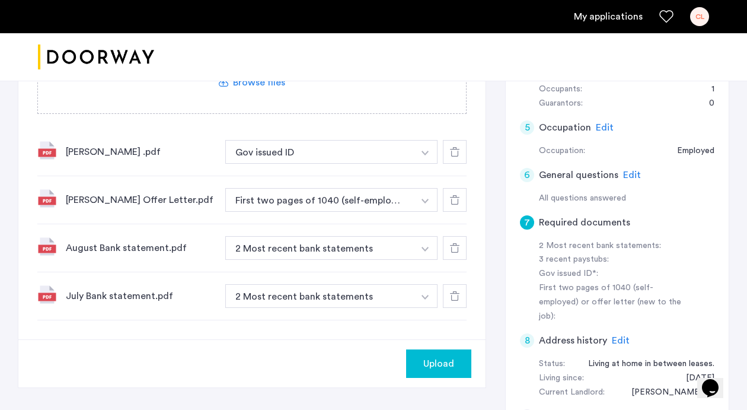
scroll to position [328, 0]
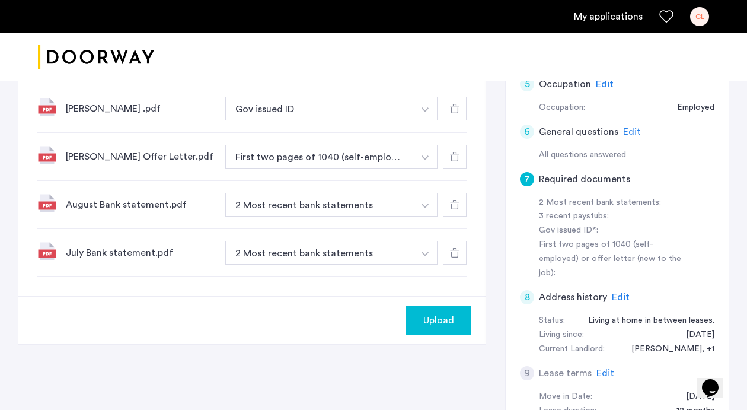
click at [445, 326] on span "Upload" at bounding box center [438, 320] width 31 height 14
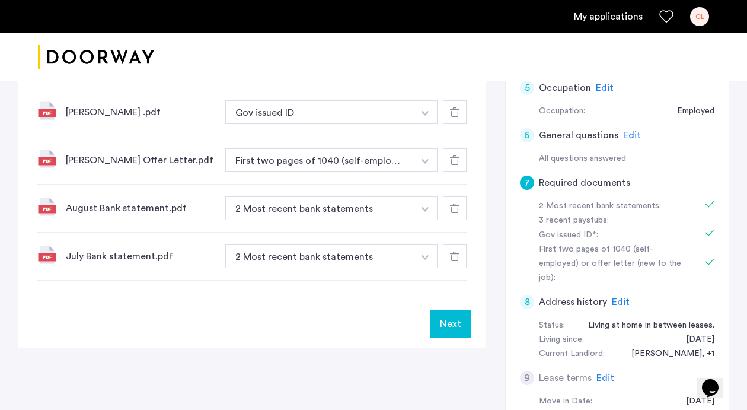
scroll to position [359, 0]
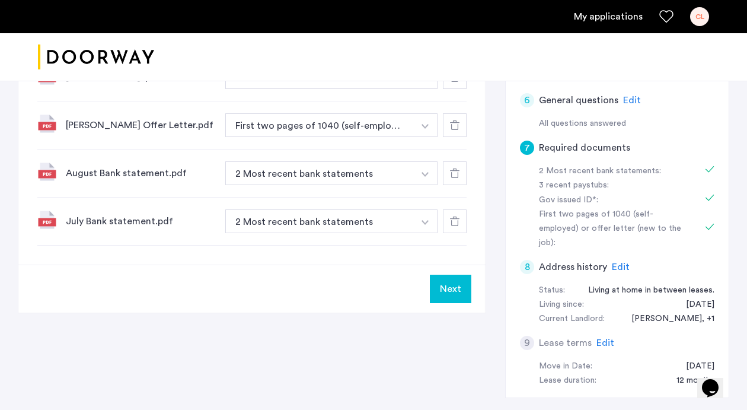
click at [452, 292] on button "Next" at bounding box center [451, 288] width 42 height 28
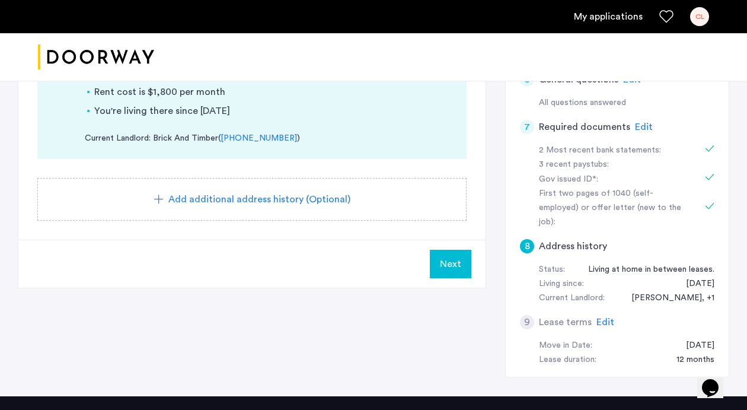
scroll to position [347, 0]
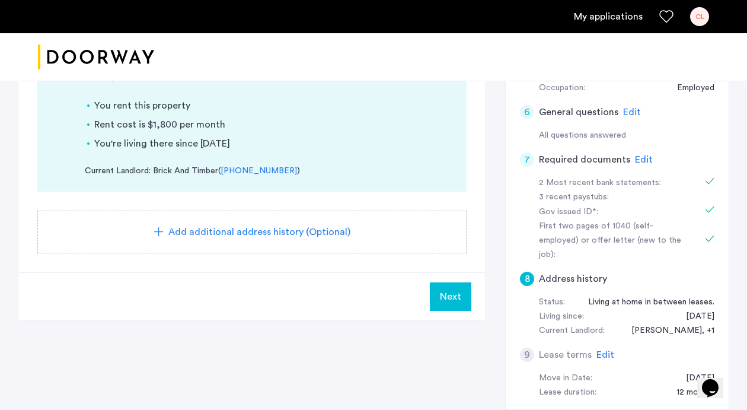
click at [453, 289] on span "Next" at bounding box center [450, 296] width 21 height 14
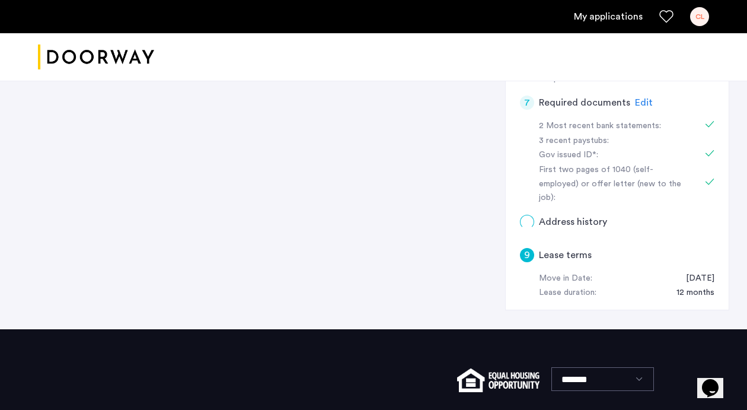
scroll to position [0, 0]
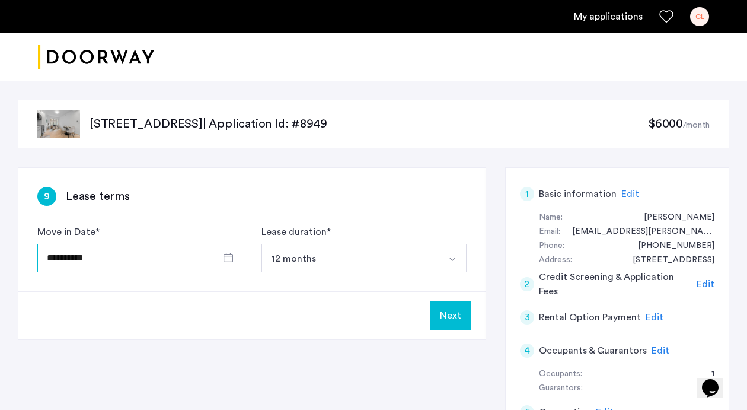
click at [174, 247] on input "**********" at bounding box center [138, 258] width 203 height 28
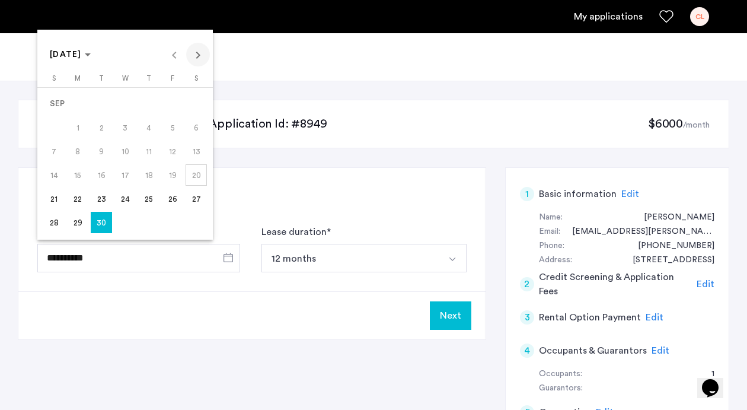
click at [199, 53] on span "Next month" at bounding box center [198, 55] width 24 height 24
click at [127, 102] on span "1" at bounding box center [124, 103] width 21 height 21
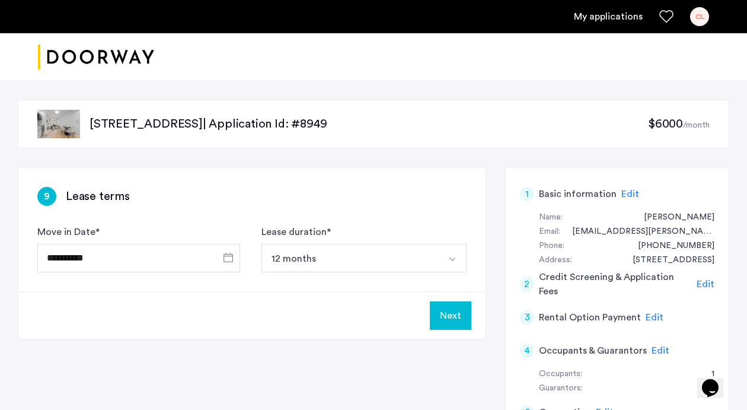
type input "**********"
click at [459, 320] on button "Next" at bounding box center [451, 315] width 42 height 28
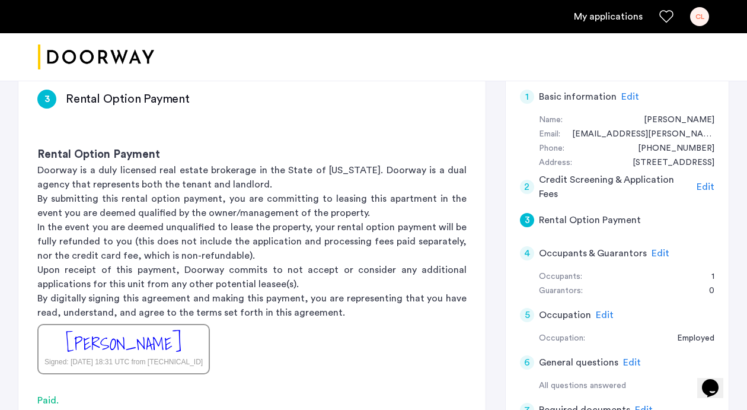
scroll to position [167, 0]
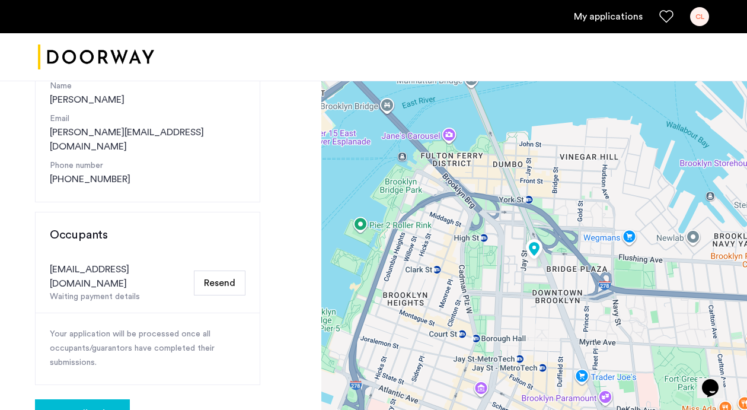
scroll to position [174, 0]
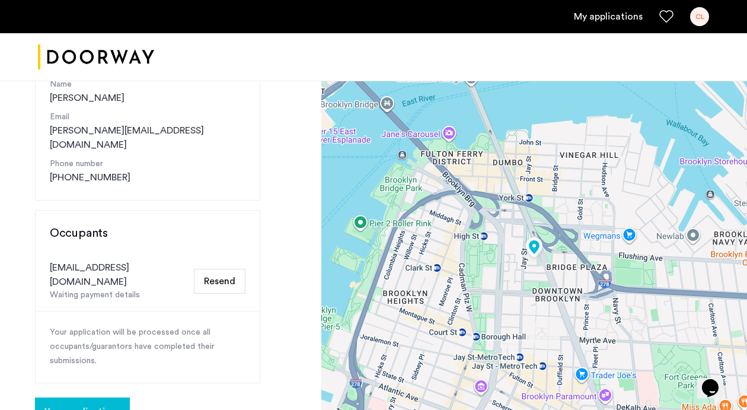
click at [84, 404] on span "Your applications" at bounding box center [82, 411] width 76 height 14
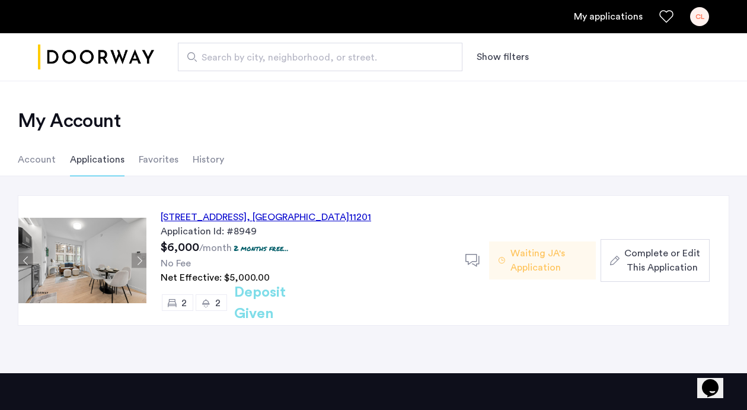
scroll to position [3, 0]
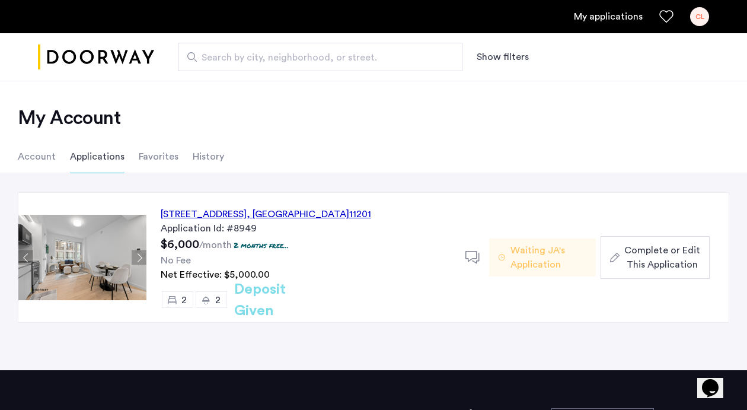
click at [315, 296] on h2 "Deposit Given" at bounding box center [281, 300] width 94 height 43
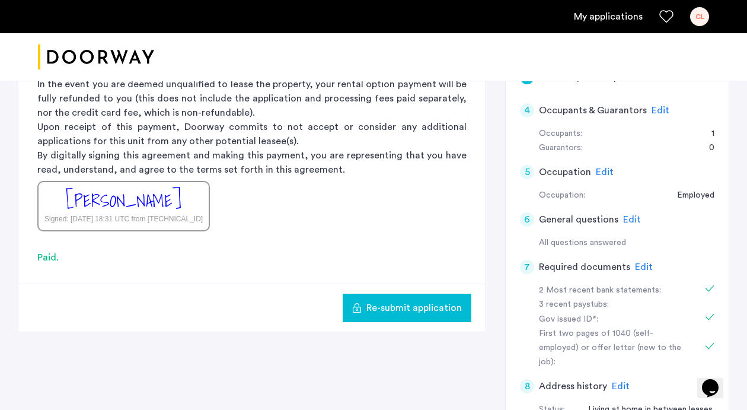
scroll to position [186, 0]
